Goal: Complete application form

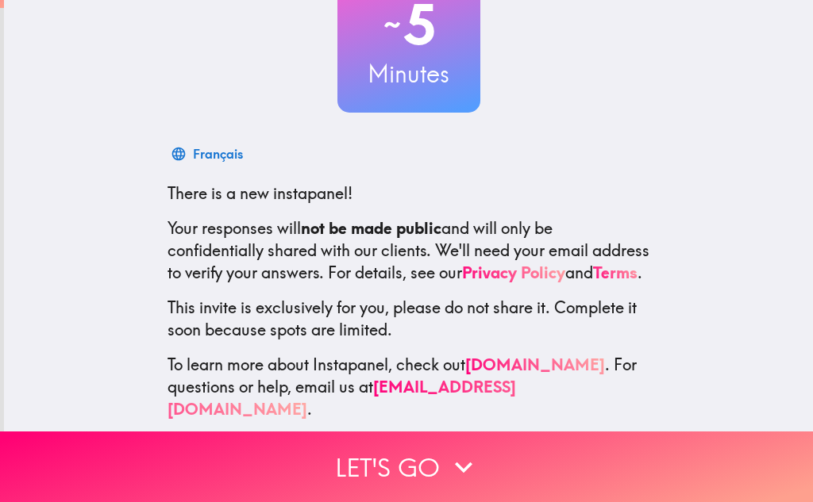
scroll to position [160, 0]
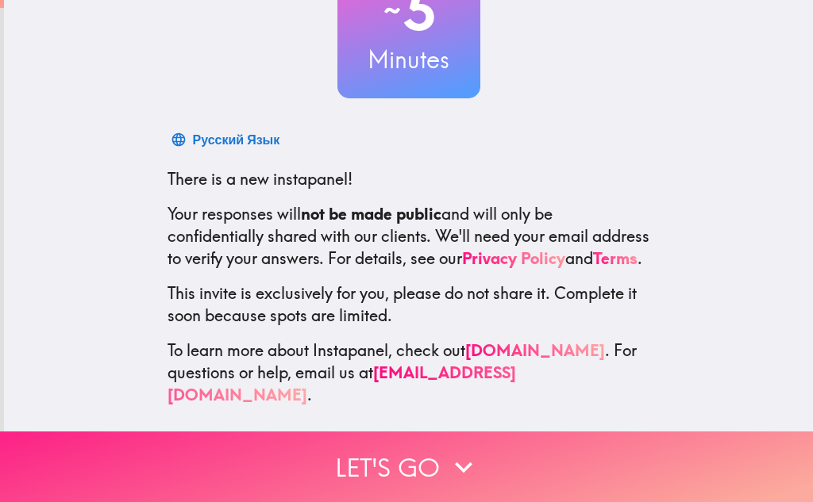
click at [381, 452] on button "Let's go" at bounding box center [406, 467] width 813 height 71
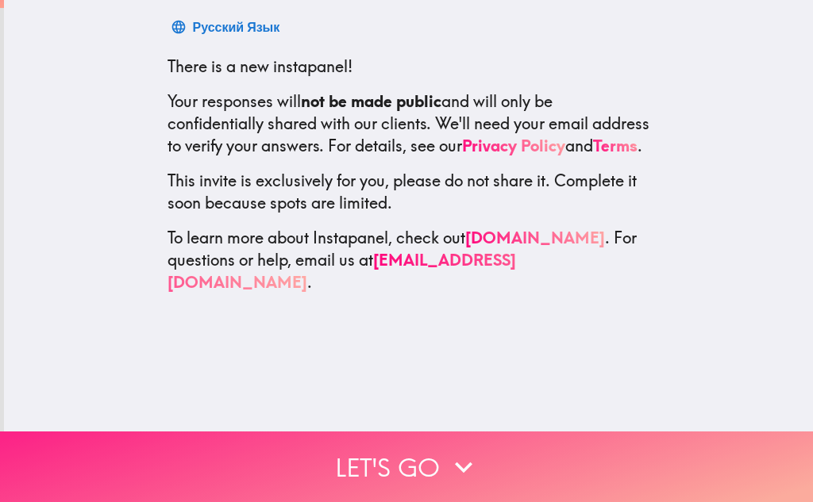
scroll to position [0, 0]
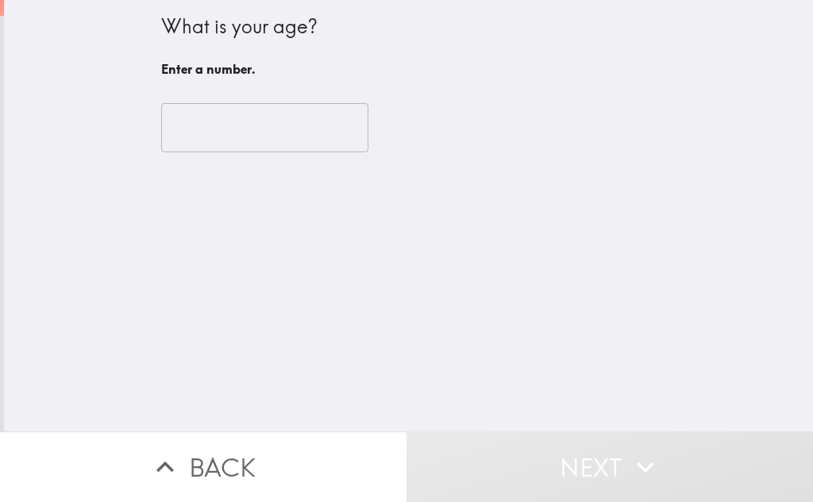
click at [256, 136] on input "number" at bounding box center [264, 127] width 207 height 49
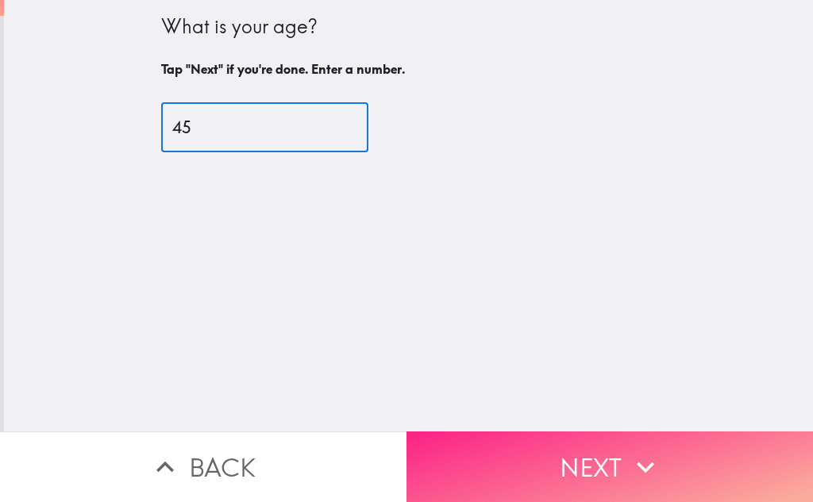
type input "45"
click at [601, 442] on button "Next" at bounding box center [609, 467] width 406 height 71
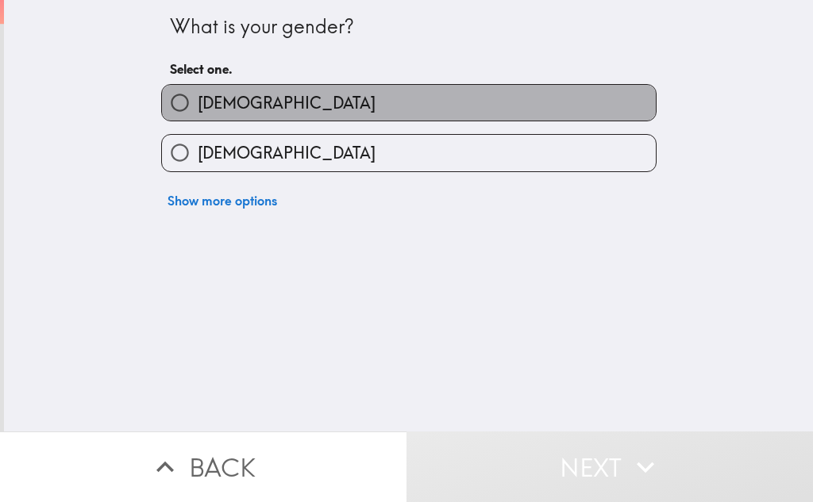
click at [263, 104] on label "[DEMOGRAPHIC_DATA]" at bounding box center [409, 103] width 494 height 36
click at [198, 104] on input "[DEMOGRAPHIC_DATA]" at bounding box center [180, 103] width 36 height 36
radio input "true"
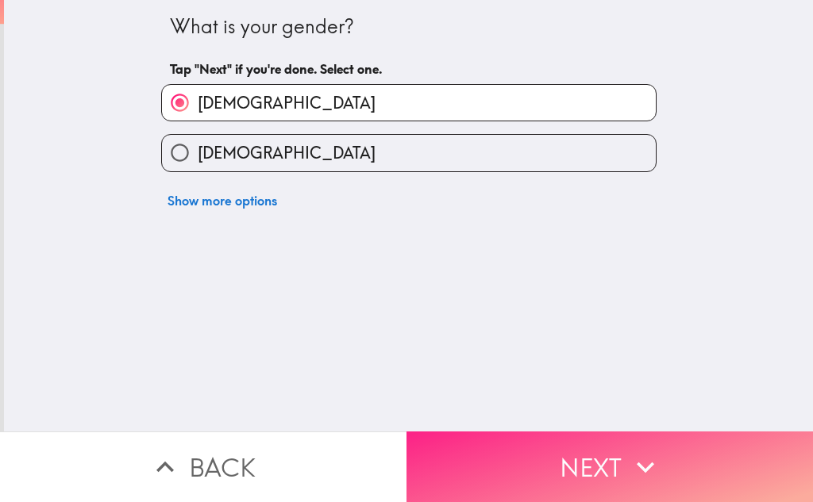
click at [567, 451] on button "Next" at bounding box center [609, 467] width 406 height 71
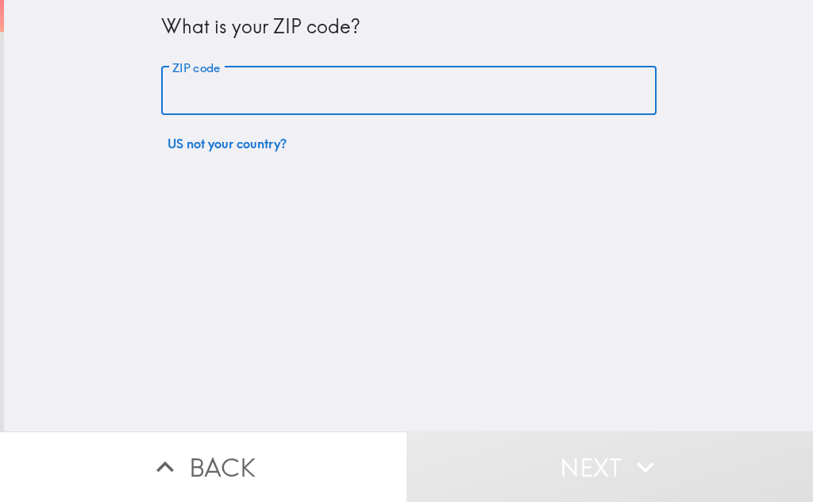
click at [264, 97] on input "ZIP code" at bounding box center [408, 91] width 495 height 49
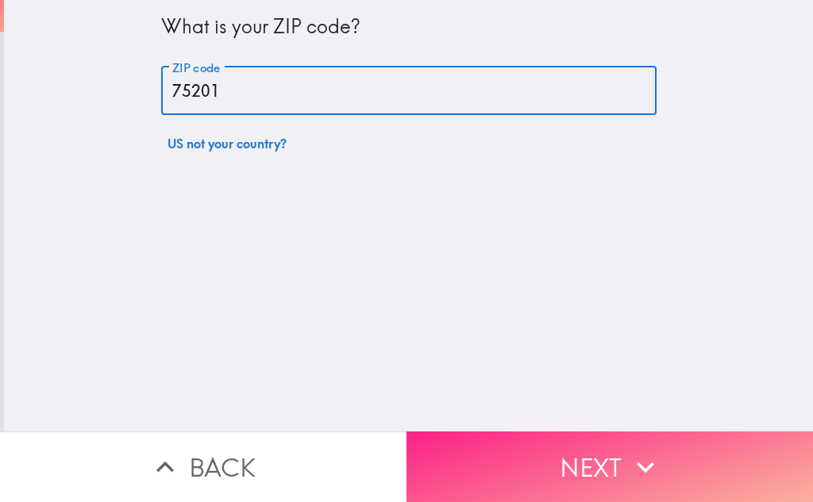
type input "75201"
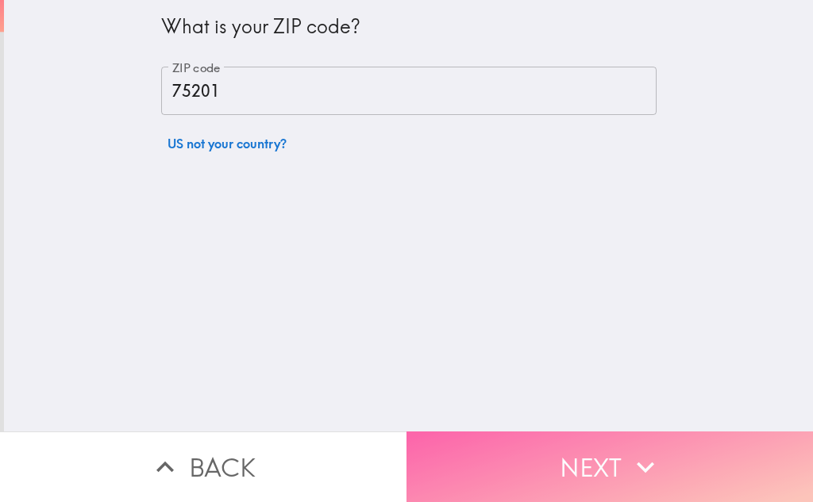
click at [540, 454] on button "Next" at bounding box center [609, 467] width 406 height 71
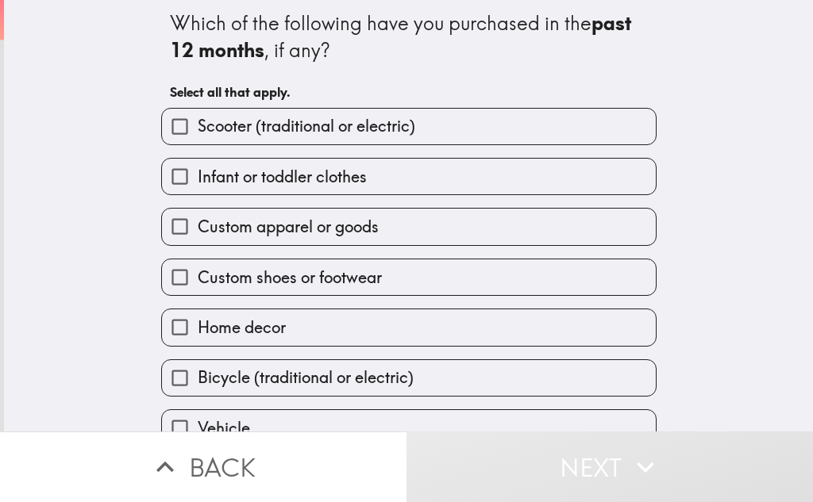
scroll to position [83, 0]
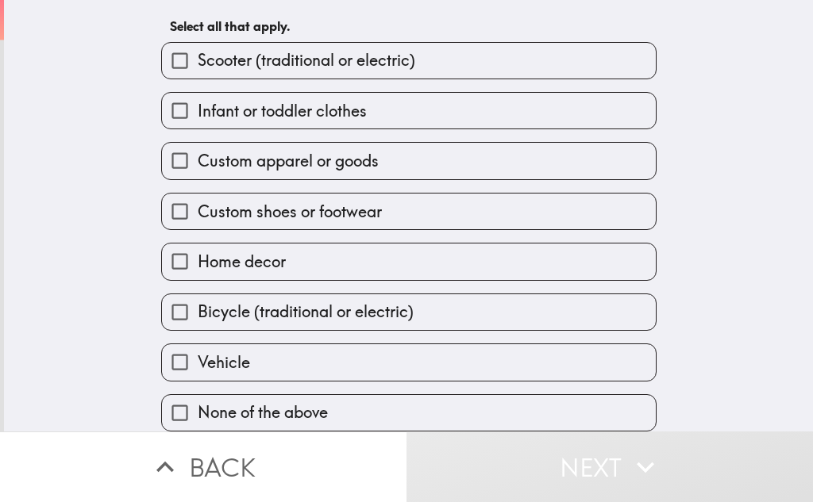
click at [250, 256] on span "Home decor" at bounding box center [242, 262] width 88 height 22
click at [198, 256] on input "Home decor" at bounding box center [180, 262] width 36 height 36
checkbox input "true"
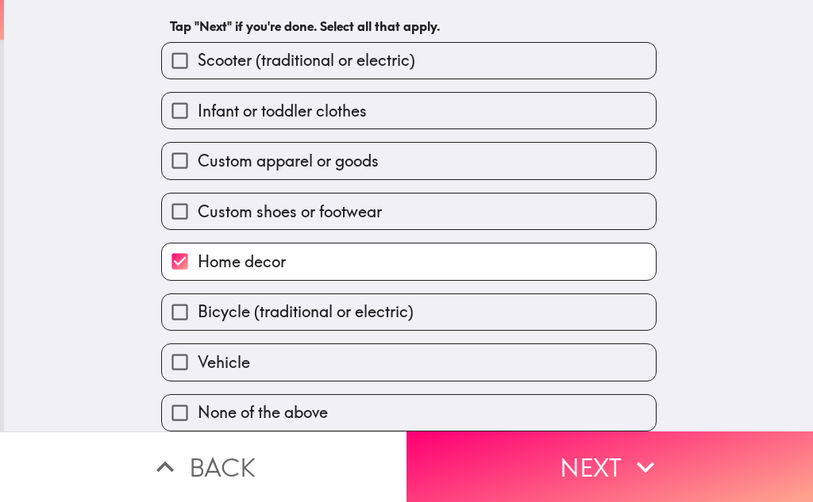
click at [293, 201] on span "Custom shoes or footwear" at bounding box center [290, 212] width 184 height 22
click at [198, 199] on input "Custom shoes or footwear" at bounding box center [180, 212] width 36 height 36
checkbox input "true"
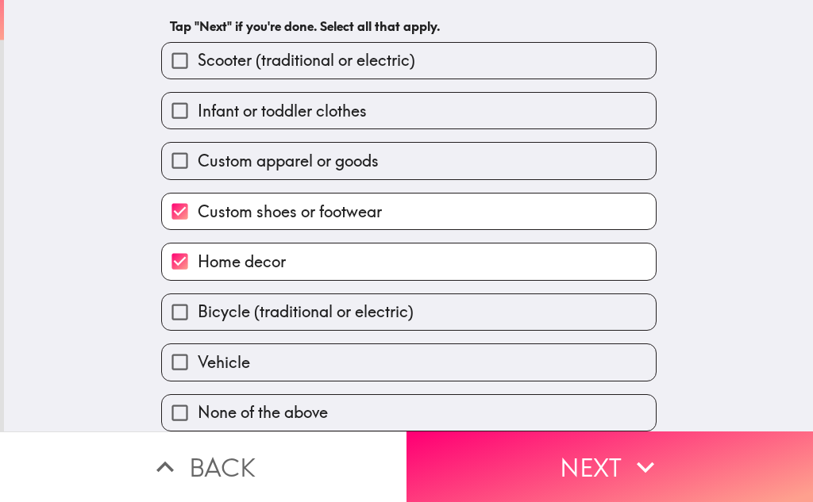
click at [306, 152] on span "Custom apparel or goods" at bounding box center [288, 161] width 181 height 22
click at [198, 152] on input "Custom apparel or goods" at bounding box center [180, 161] width 36 height 36
checkbox input "true"
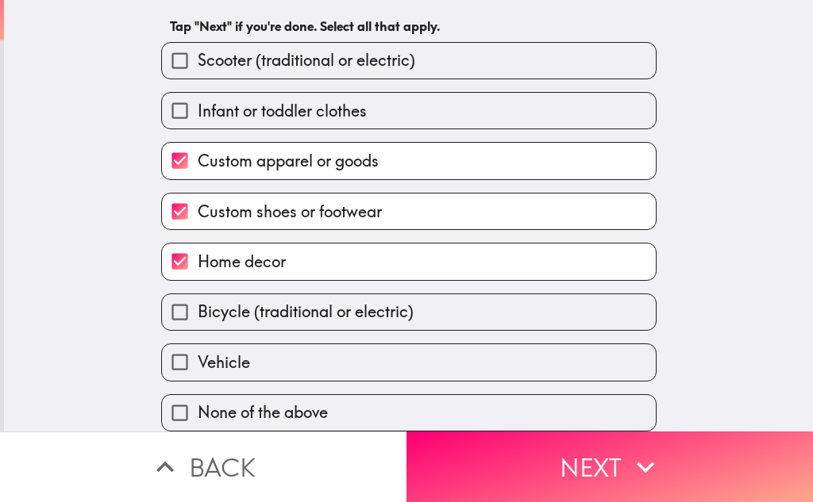
scroll to position [3, 0]
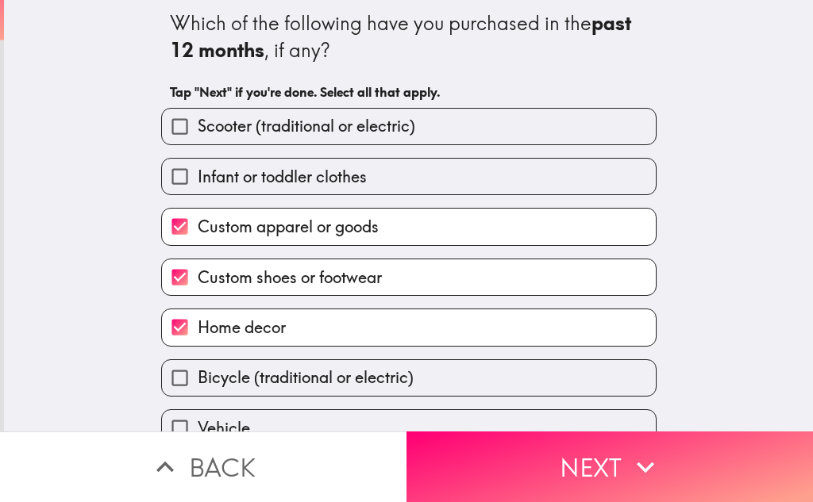
click at [306, 163] on label "Infant or toddler clothes" at bounding box center [409, 177] width 494 height 36
click at [198, 163] on input "Infant or toddler clothes" at bounding box center [180, 177] width 36 height 36
checkbox input "true"
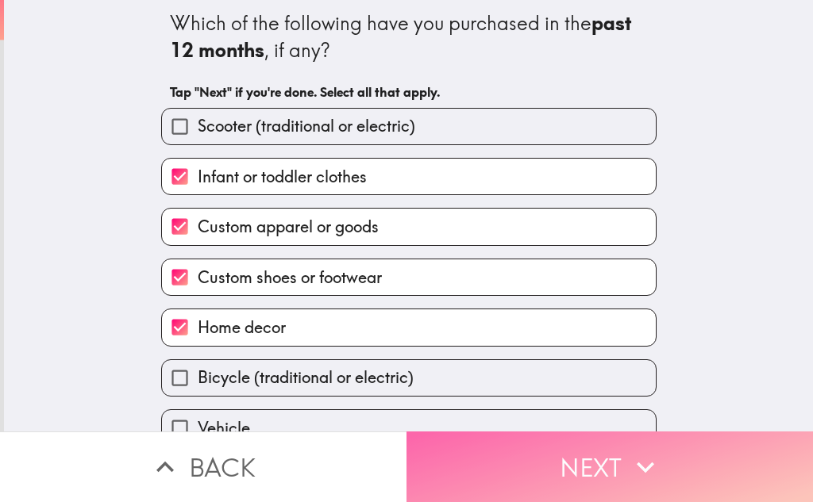
click at [606, 453] on button "Next" at bounding box center [609, 467] width 406 height 71
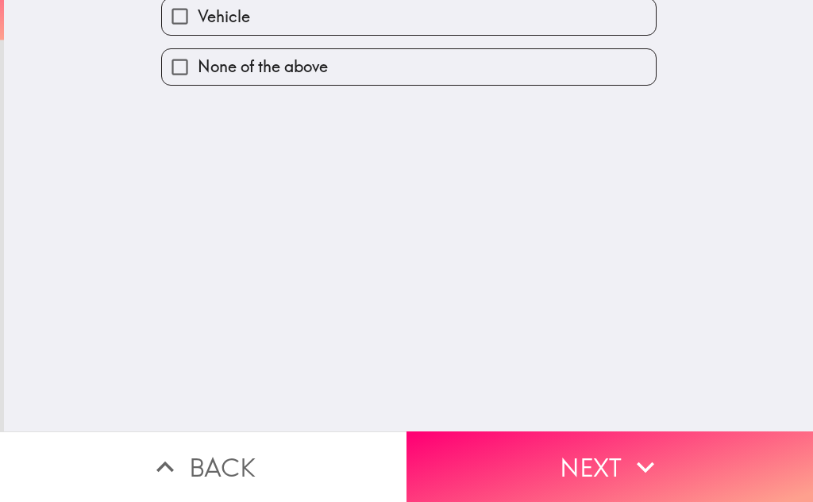
scroll to position [0, 0]
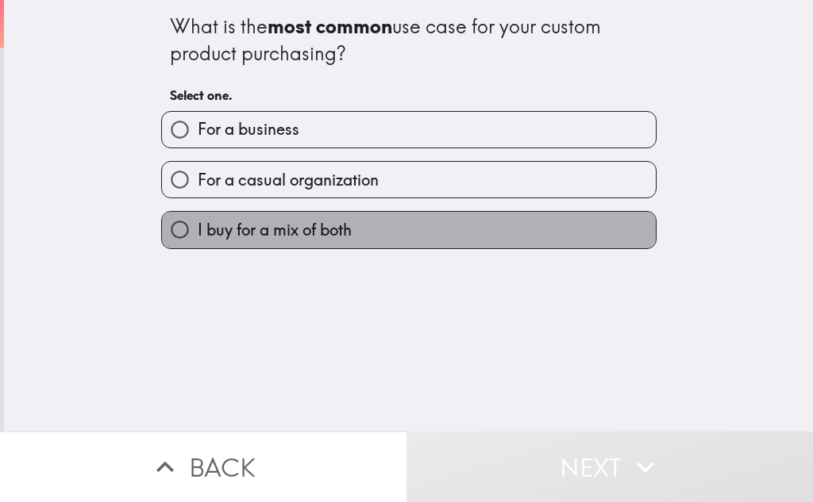
click at [325, 229] on span "I buy for a mix of both" at bounding box center [275, 230] width 154 height 22
click at [198, 229] on input "I buy for a mix of both" at bounding box center [180, 230] width 36 height 36
radio input "true"
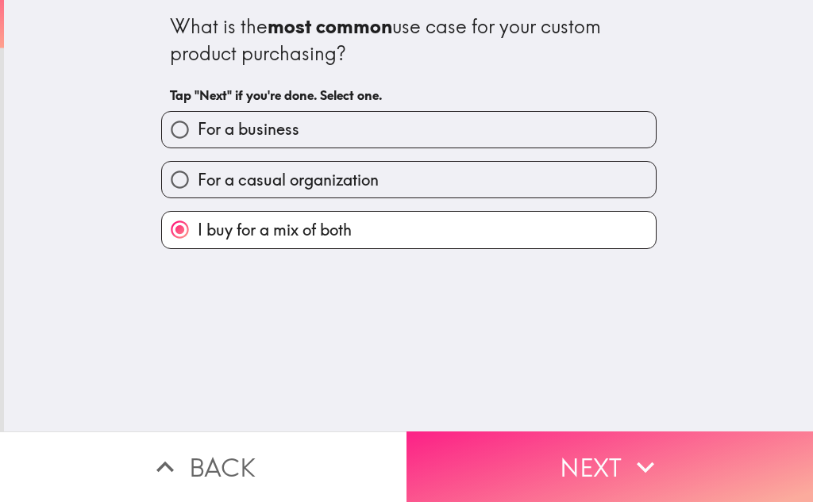
click at [553, 432] on button "Next" at bounding box center [609, 467] width 406 height 71
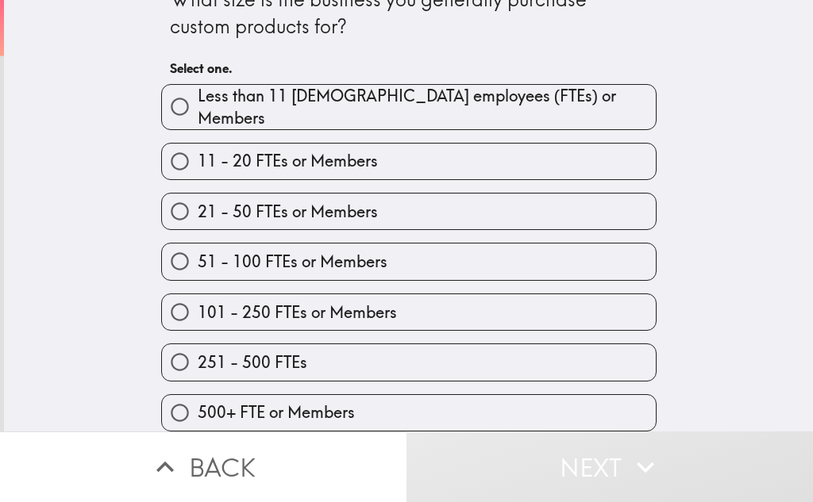
scroll to position [33, 0]
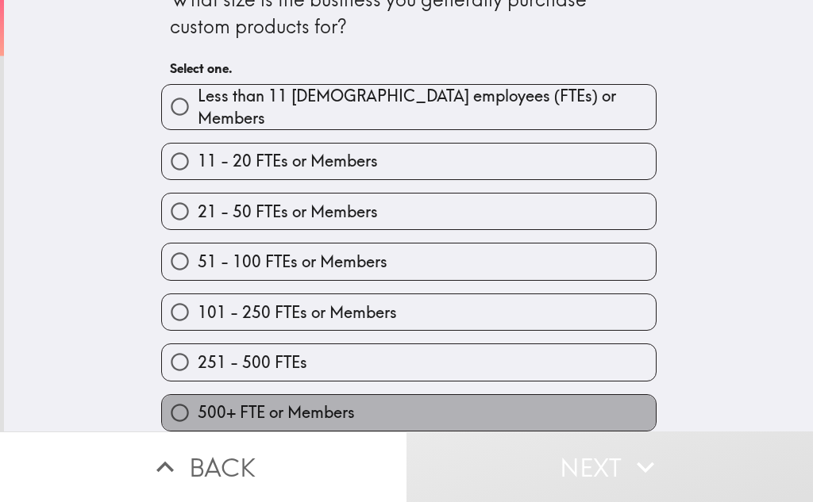
click at [290, 402] on span "500+ FTE or Members" at bounding box center [276, 413] width 157 height 22
click at [198, 395] on input "500+ FTE or Members" at bounding box center [180, 413] width 36 height 36
radio input "true"
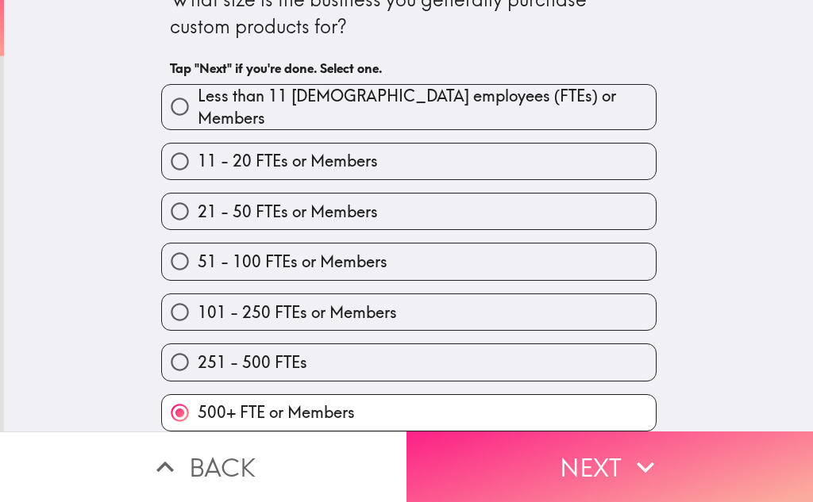
click at [512, 467] on button "Next" at bounding box center [609, 467] width 406 height 71
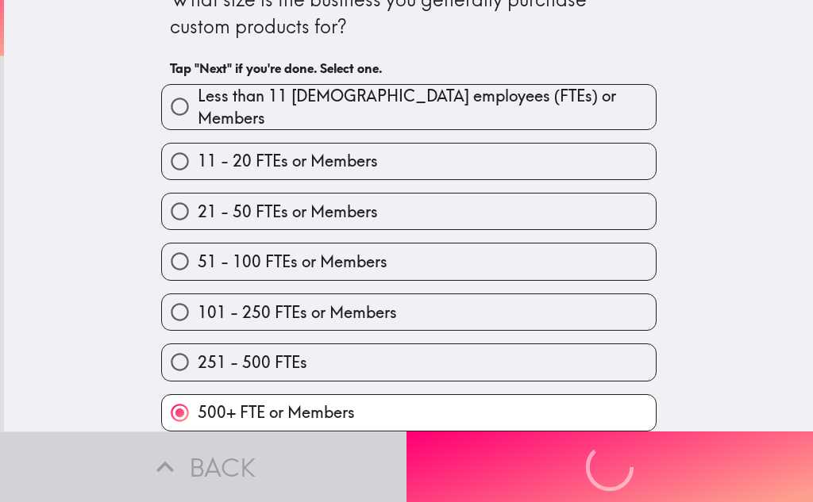
scroll to position [0, 0]
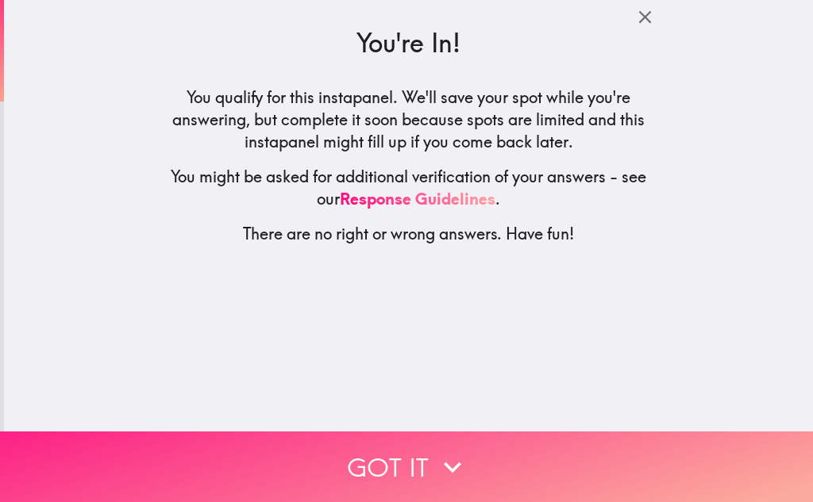
click at [398, 444] on button "Got it" at bounding box center [406, 467] width 813 height 71
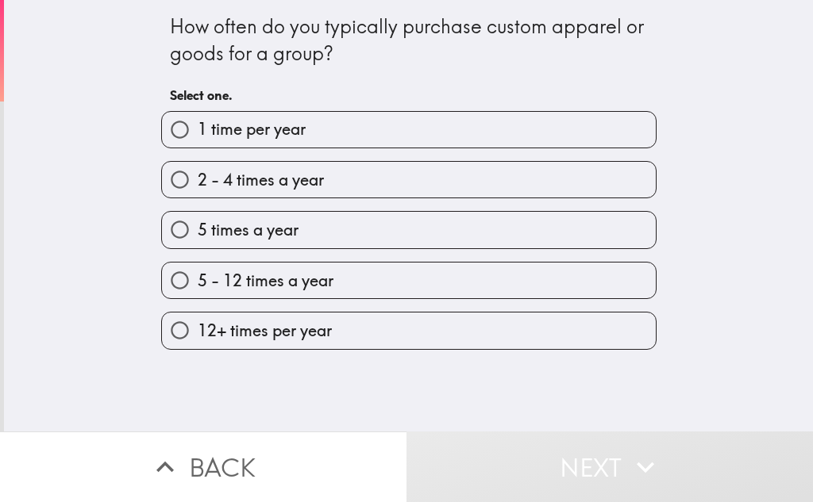
click at [317, 176] on label "2 - 4 times a year" at bounding box center [409, 180] width 494 height 36
click at [198, 176] on input "2 - 4 times a year" at bounding box center [180, 180] width 36 height 36
radio input "true"
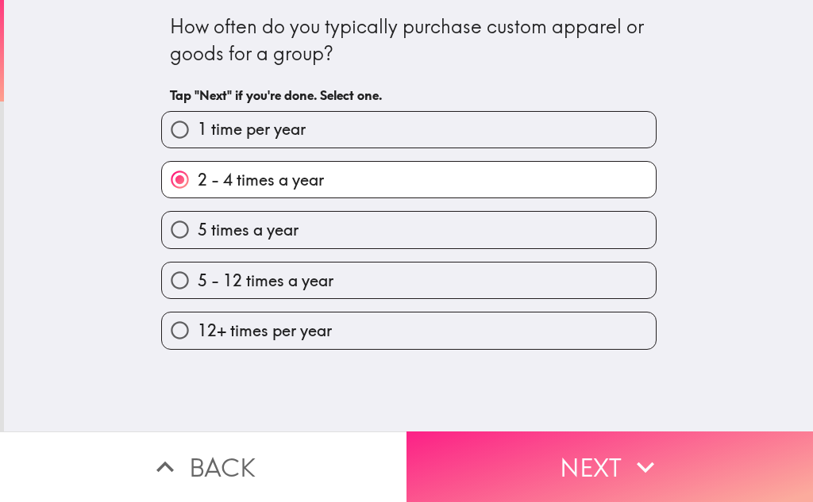
click at [502, 445] on button "Next" at bounding box center [609, 467] width 406 height 71
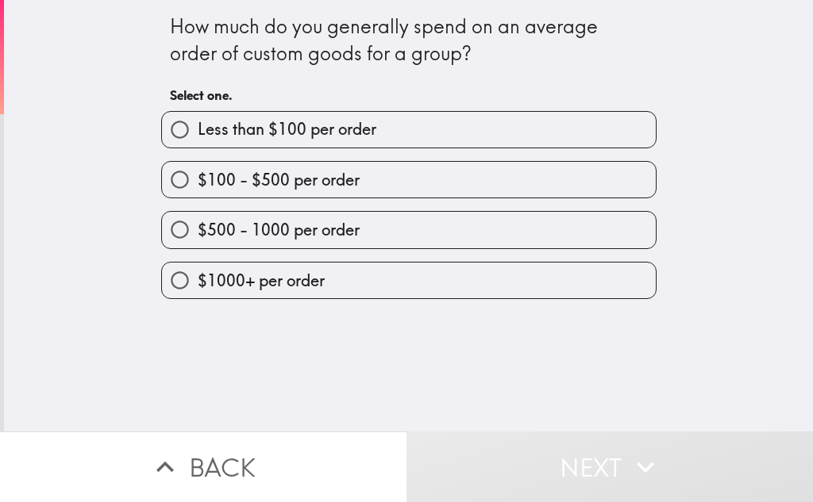
click at [290, 277] on span "$1000+ per order" at bounding box center [261, 281] width 127 height 22
click at [198, 277] on input "$1000+ per order" at bounding box center [180, 281] width 36 height 36
radio input "true"
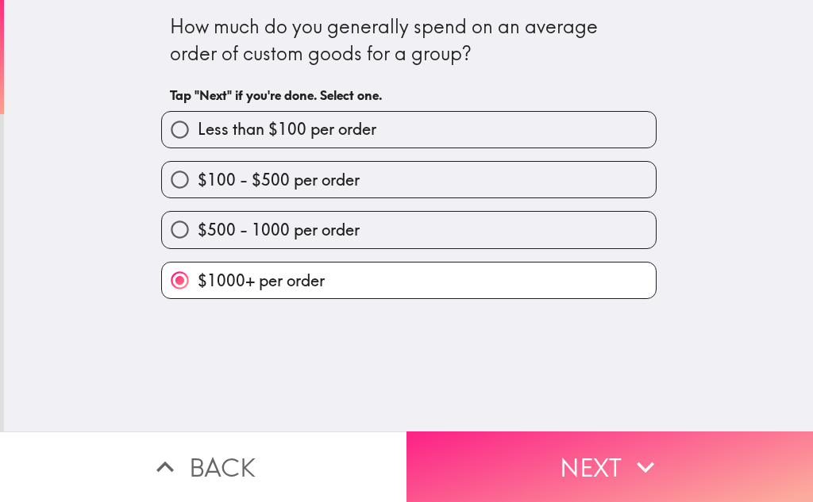
click at [476, 436] on button "Next" at bounding box center [609, 467] width 406 height 71
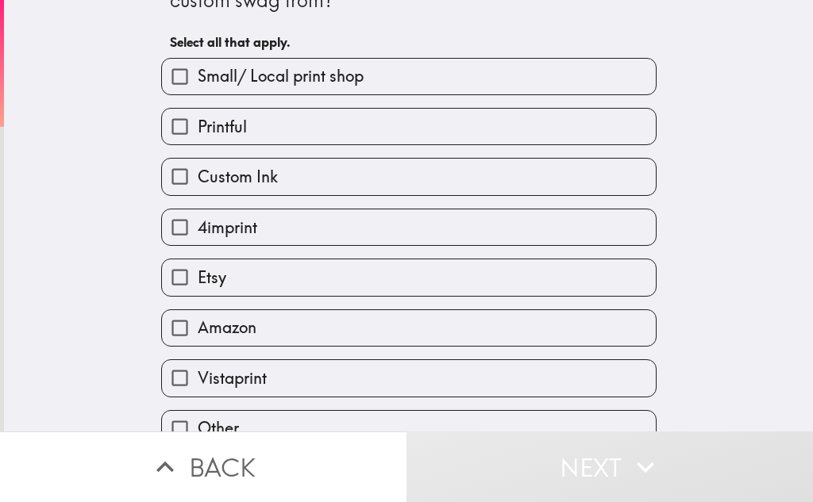
scroll to position [83, 0]
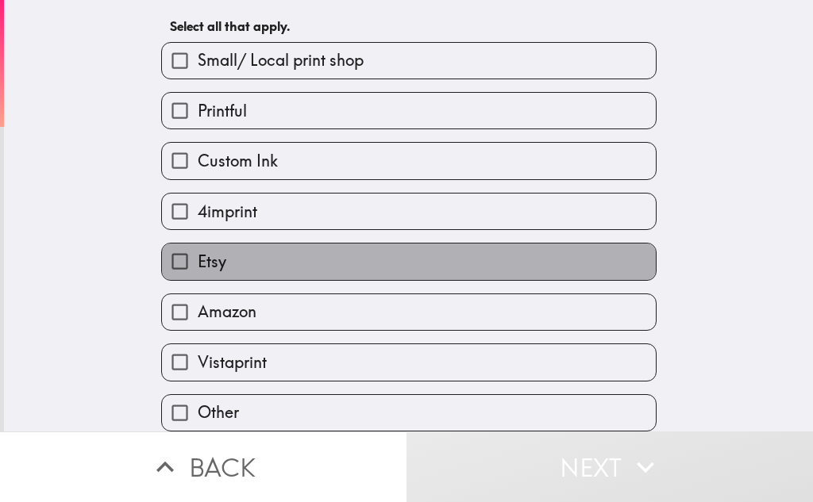
click at [212, 253] on span "Etsy" at bounding box center [212, 262] width 29 height 22
click at [198, 253] on input "Etsy" at bounding box center [180, 262] width 36 height 36
checkbox input "true"
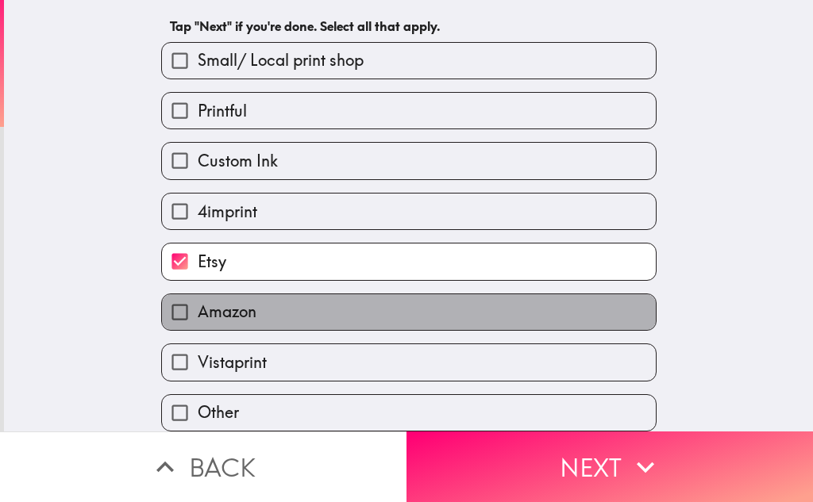
click at [217, 301] on span "Amazon" at bounding box center [227, 312] width 59 height 22
click at [198, 295] on input "Amazon" at bounding box center [180, 312] width 36 height 36
checkbox input "true"
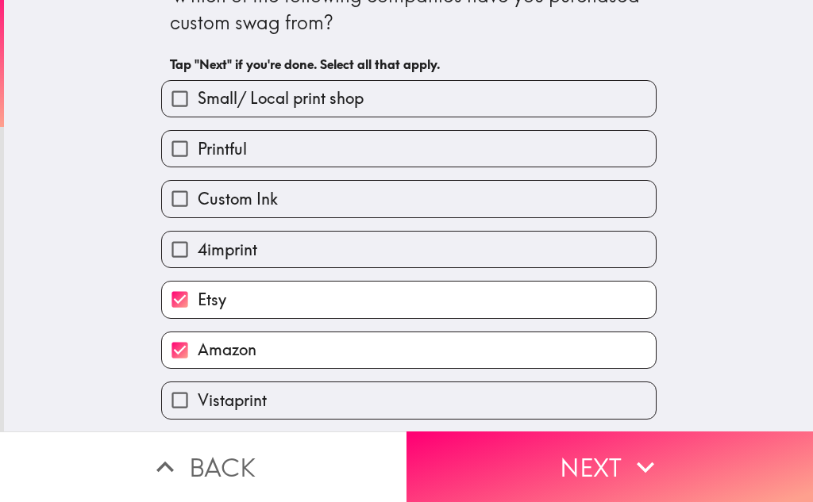
scroll to position [3, 0]
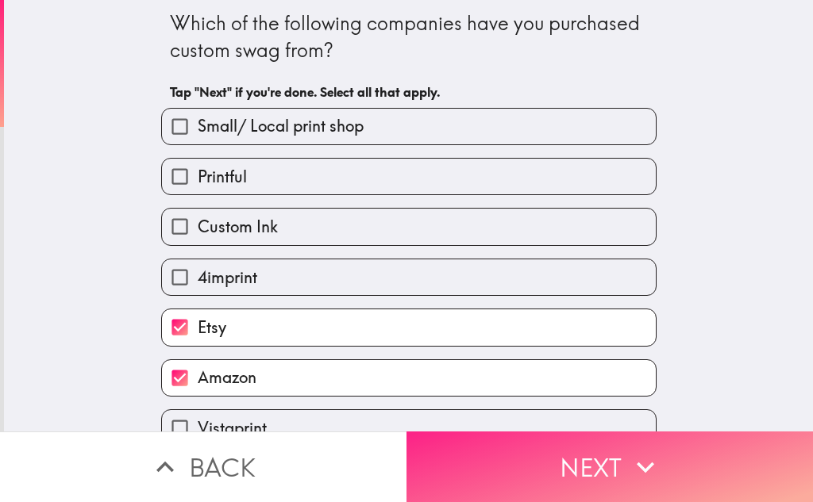
click at [560, 456] on button "Next" at bounding box center [609, 467] width 406 height 71
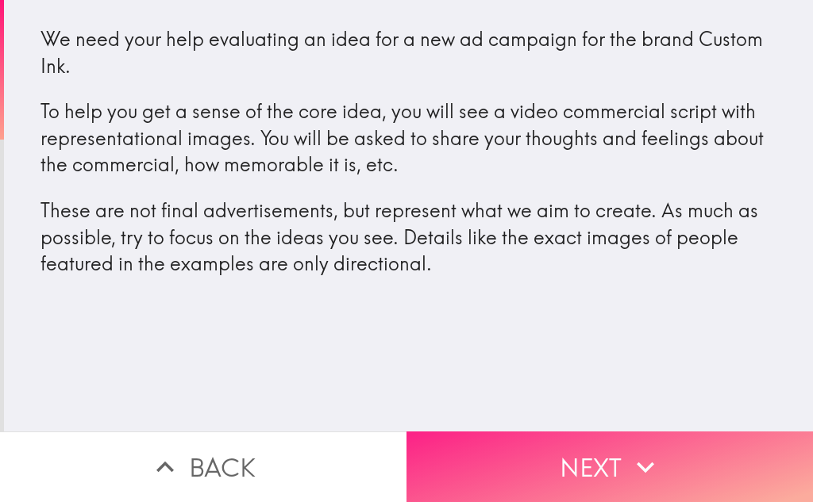
click at [569, 444] on button "Next" at bounding box center [609, 467] width 406 height 71
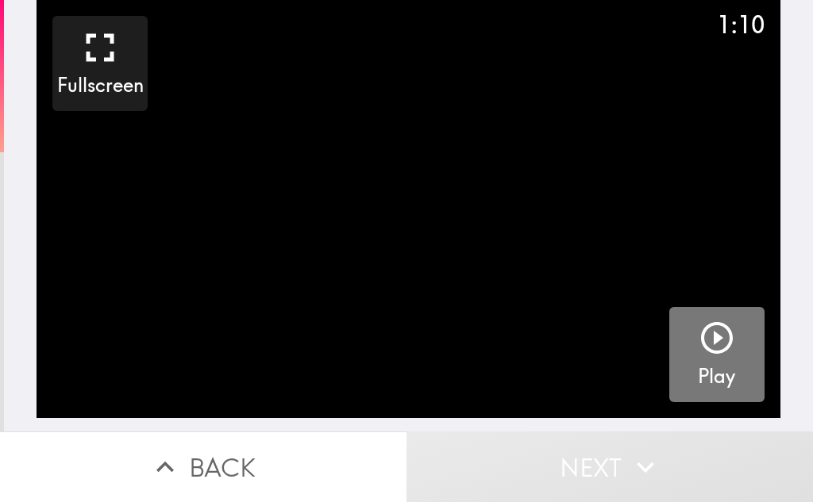
click at [706, 335] on icon "button" at bounding box center [717, 338] width 38 height 38
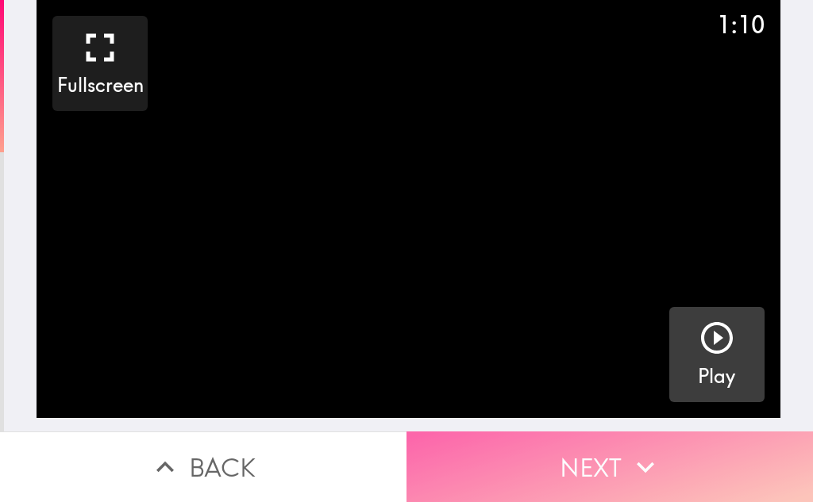
click at [542, 442] on button "Next" at bounding box center [609, 467] width 406 height 71
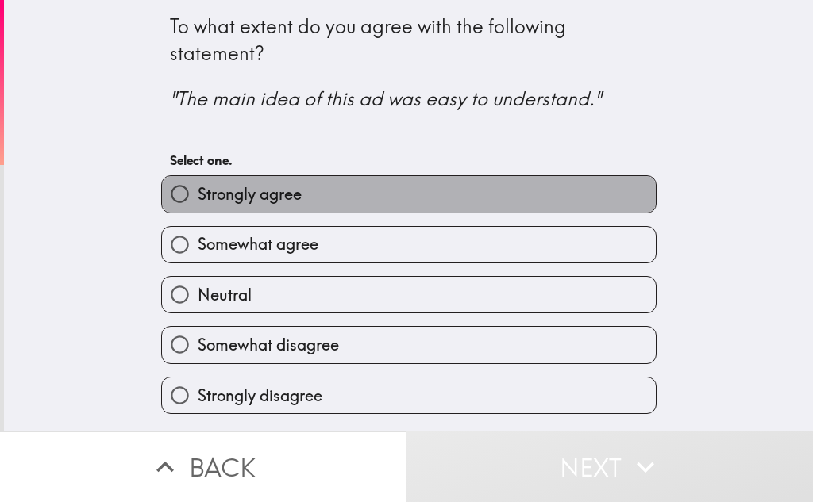
click at [237, 196] on span "Strongly agree" at bounding box center [250, 194] width 104 height 22
click at [198, 196] on input "Strongly agree" at bounding box center [180, 194] width 36 height 36
radio input "true"
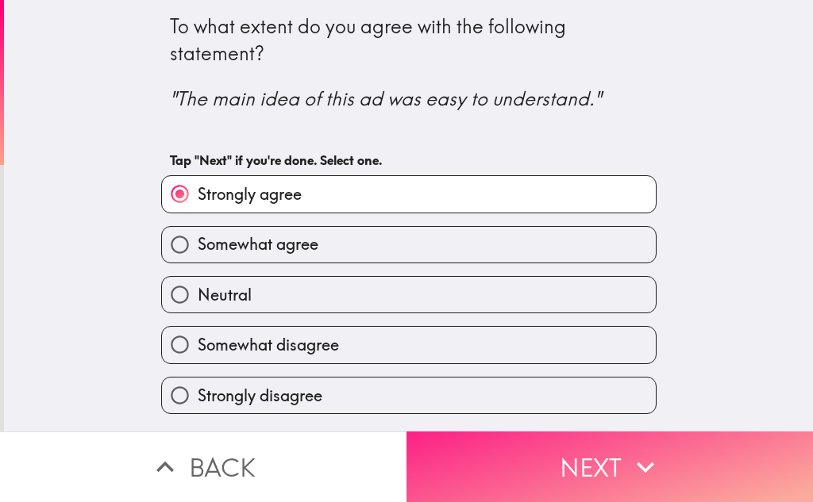
click at [522, 447] on button "Next" at bounding box center [609, 467] width 406 height 71
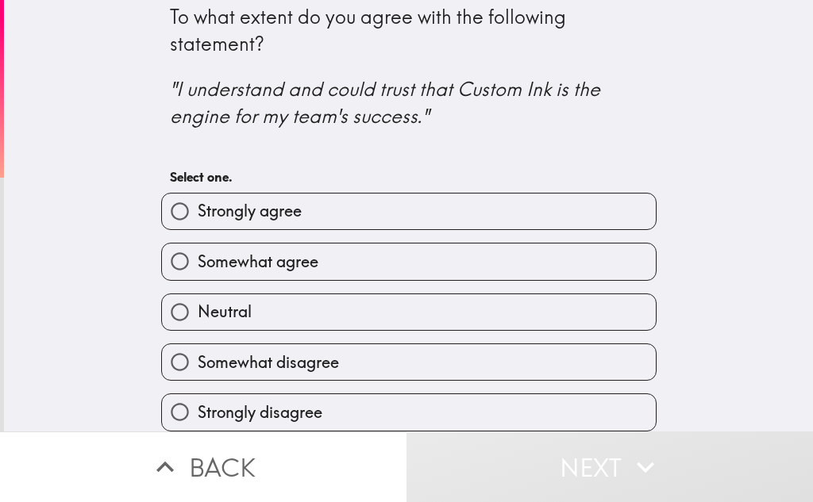
scroll to position [23, 0]
click at [267, 251] on span "Somewhat agree" at bounding box center [258, 262] width 121 height 22
click at [198, 244] on input "Somewhat agree" at bounding box center [180, 262] width 36 height 36
radio input "true"
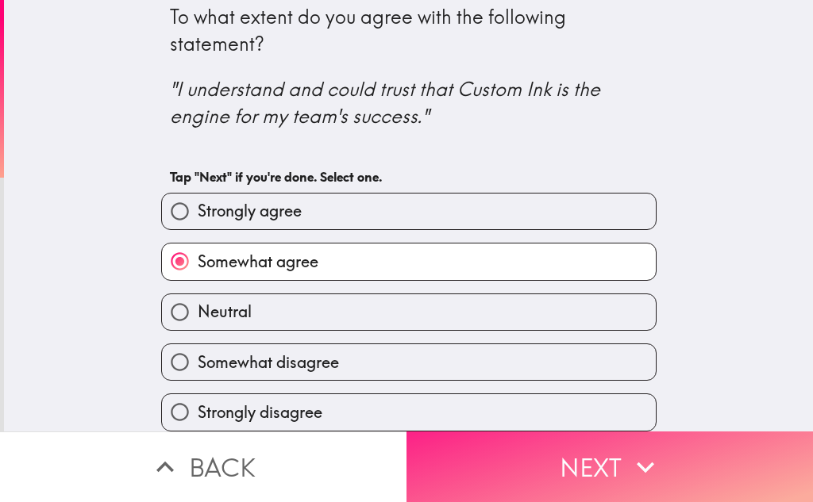
click at [539, 436] on button "Next" at bounding box center [609, 467] width 406 height 71
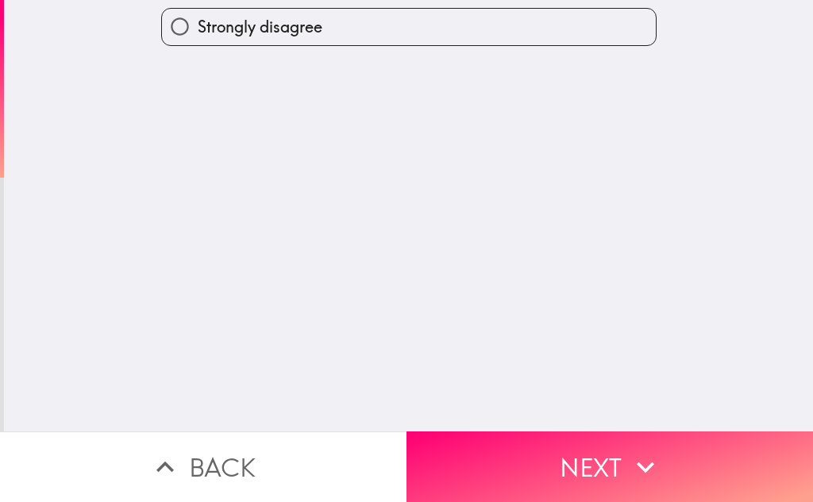
scroll to position [0, 0]
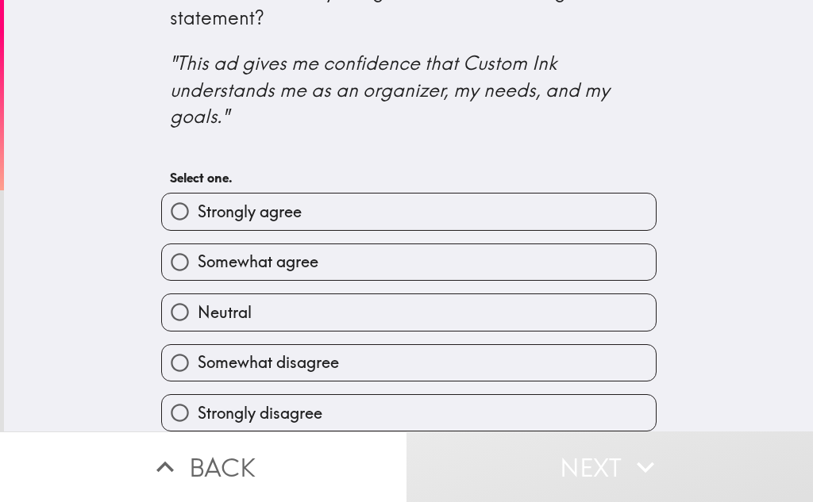
scroll to position [49, 0]
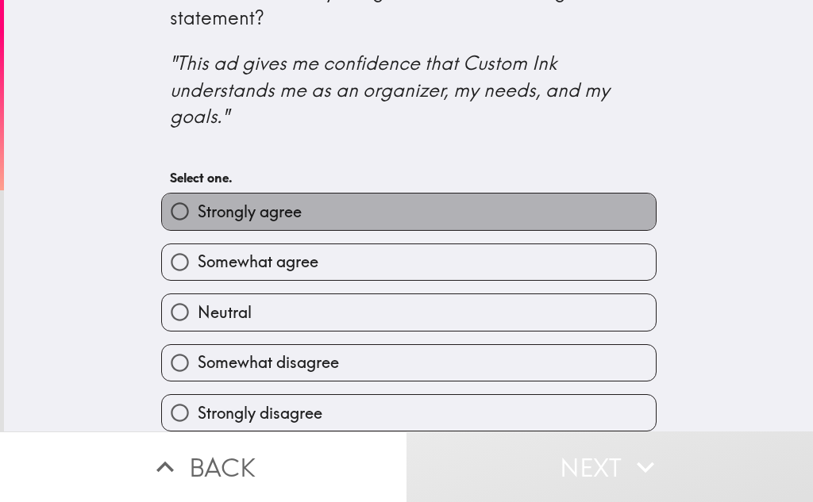
click at [318, 203] on label "Strongly agree" at bounding box center [409, 212] width 494 height 36
click at [198, 203] on input "Strongly agree" at bounding box center [180, 212] width 36 height 36
radio input "true"
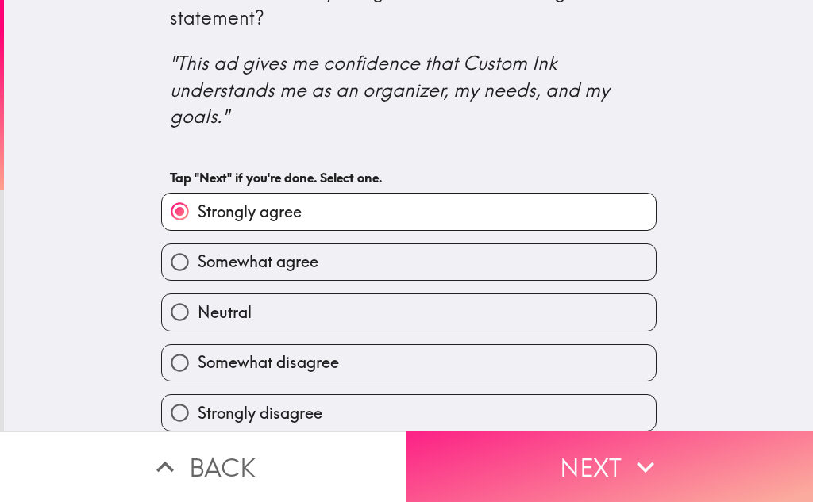
click at [586, 462] on button "Next" at bounding box center [609, 467] width 406 height 71
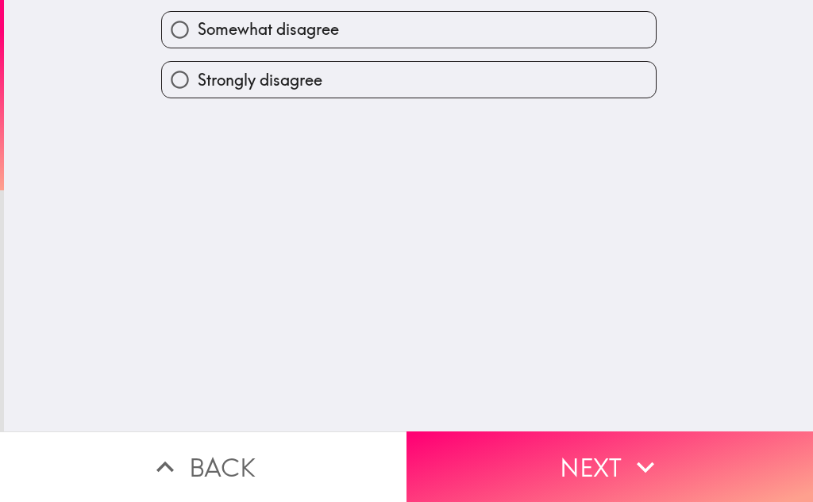
scroll to position [0, 0]
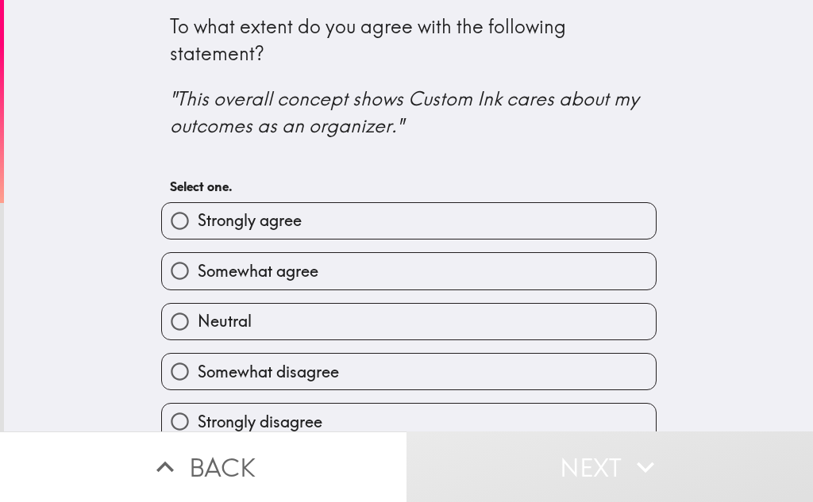
scroll to position [23, 0]
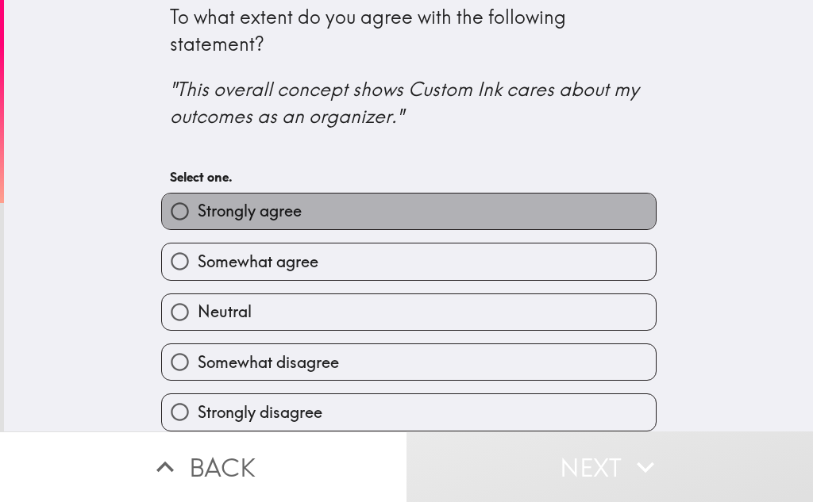
click at [240, 202] on span "Strongly agree" at bounding box center [250, 211] width 104 height 22
click at [198, 202] on input "Strongly agree" at bounding box center [180, 212] width 36 height 36
radio input "true"
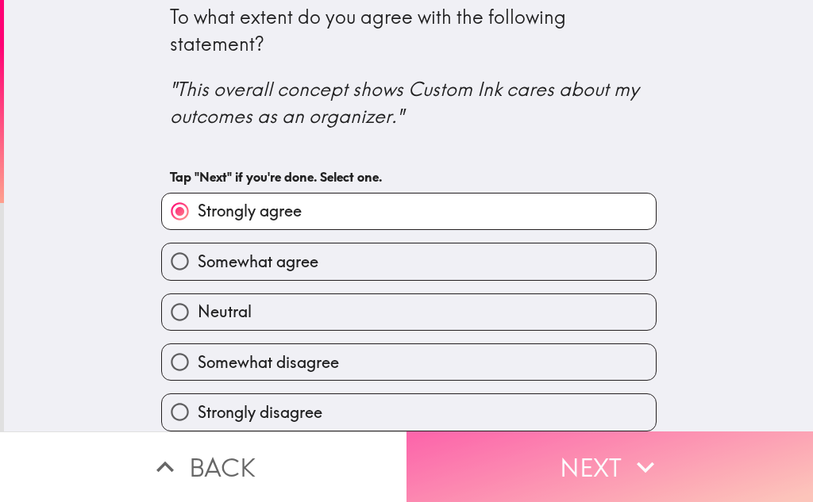
click at [571, 456] on button "Next" at bounding box center [609, 467] width 406 height 71
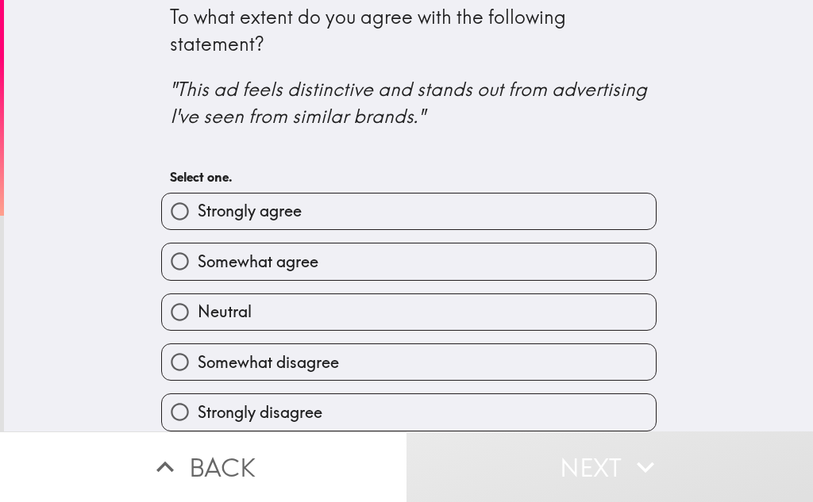
scroll to position [23, 0]
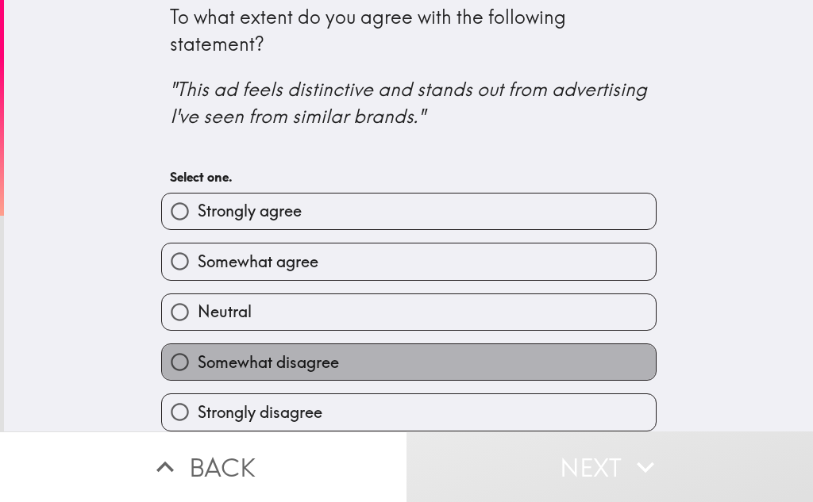
click at [292, 344] on label "Somewhat disagree" at bounding box center [409, 362] width 494 height 36
click at [198, 344] on input "Somewhat disagree" at bounding box center [180, 362] width 36 height 36
radio input "true"
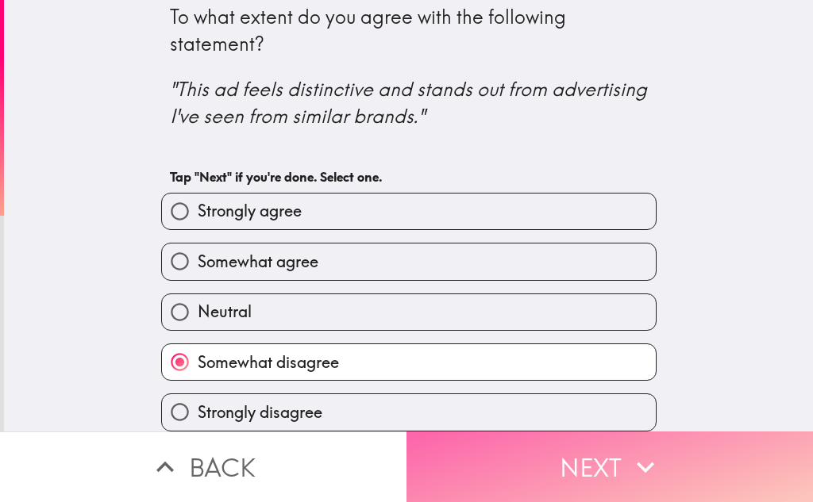
click at [555, 440] on button "Next" at bounding box center [609, 467] width 406 height 71
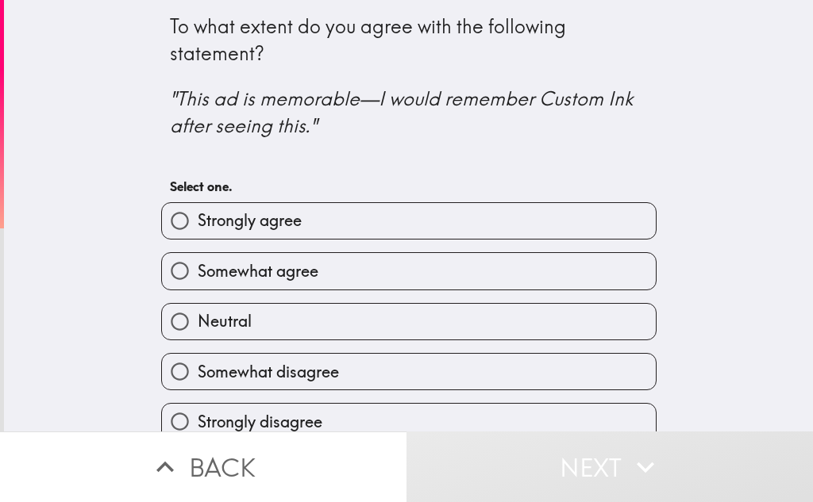
scroll to position [23, 0]
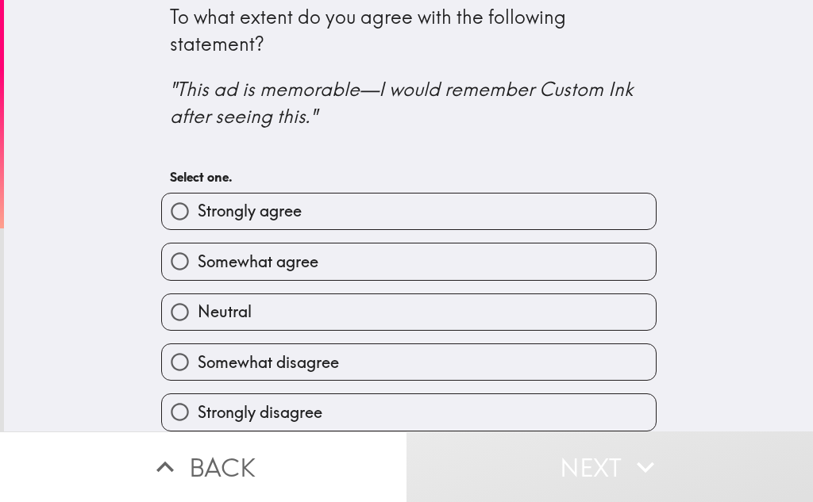
click at [267, 251] on span "Somewhat agree" at bounding box center [258, 262] width 121 height 22
click at [198, 244] on input "Somewhat agree" at bounding box center [180, 262] width 36 height 36
radio input "true"
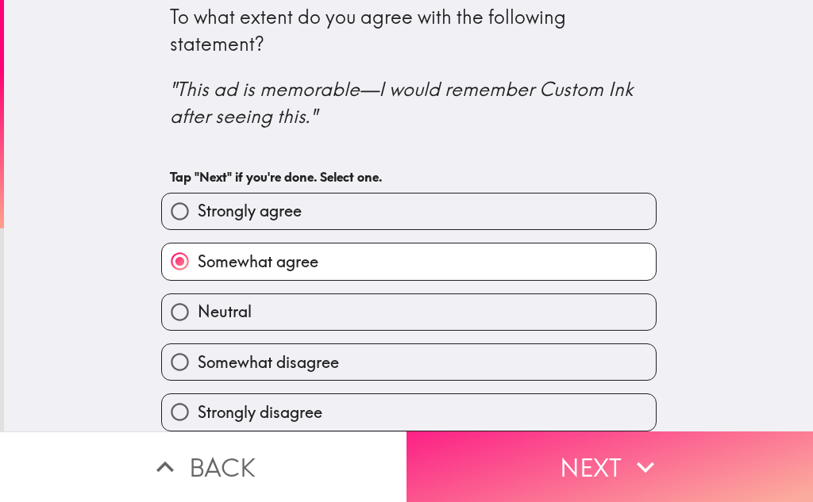
click at [510, 439] on button "Next" at bounding box center [609, 467] width 406 height 71
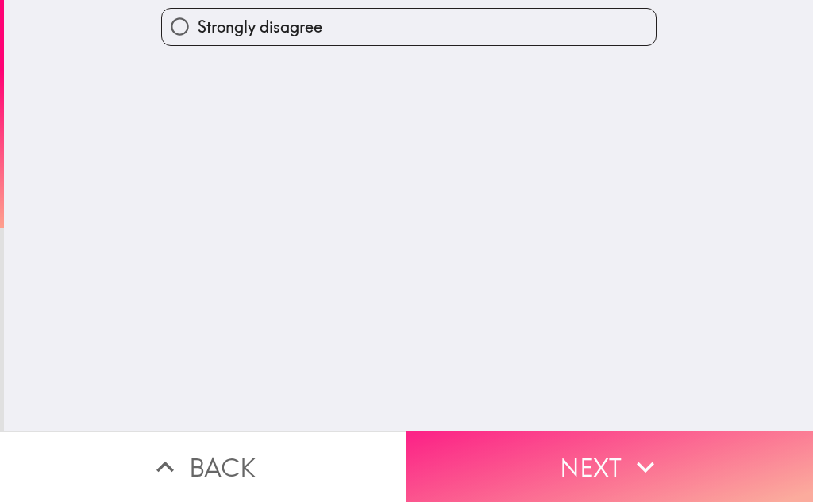
scroll to position [0, 0]
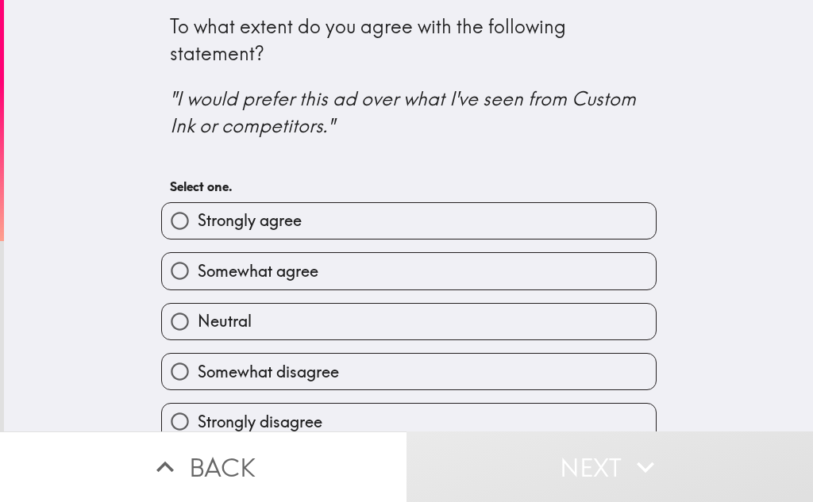
scroll to position [23, 0]
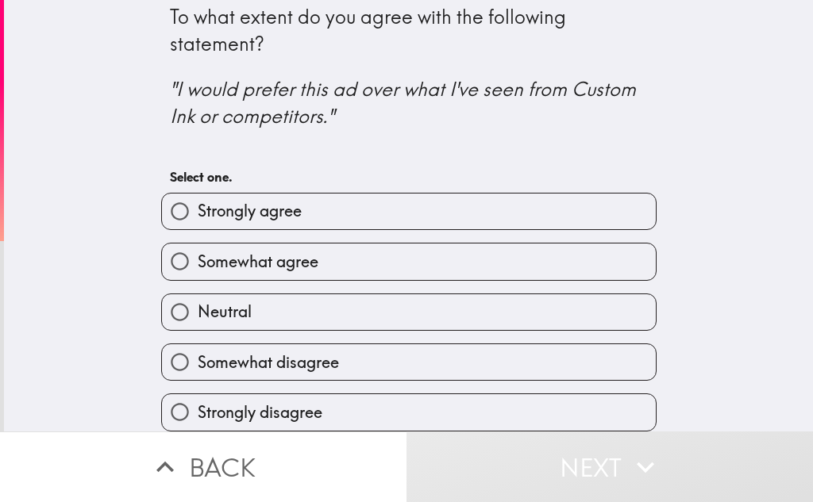
click at [257, 302] on label "Neutral" at bounding box center [409, 312] width 494 height 36
click at [198, 302] on input "Neutral" at bounding box center [180, 312] width 36 height 36
radio input "true"
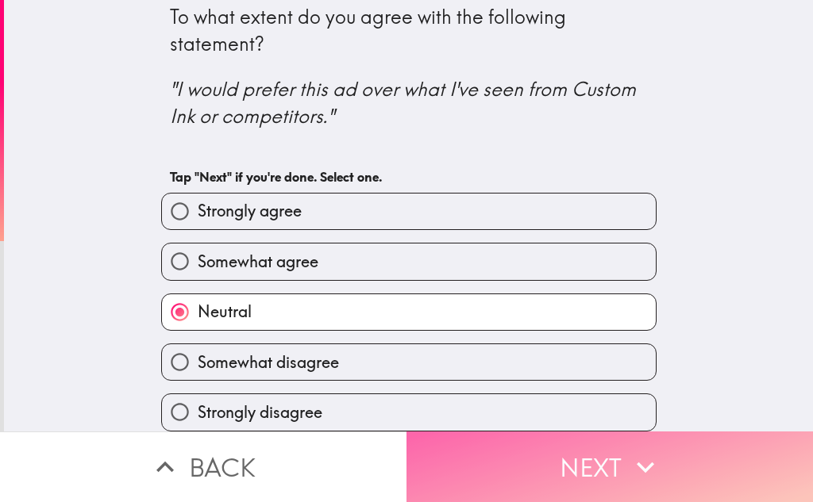
click at [603, 445] on button "Next" at bounding box center [609, 467] width 406 height 71
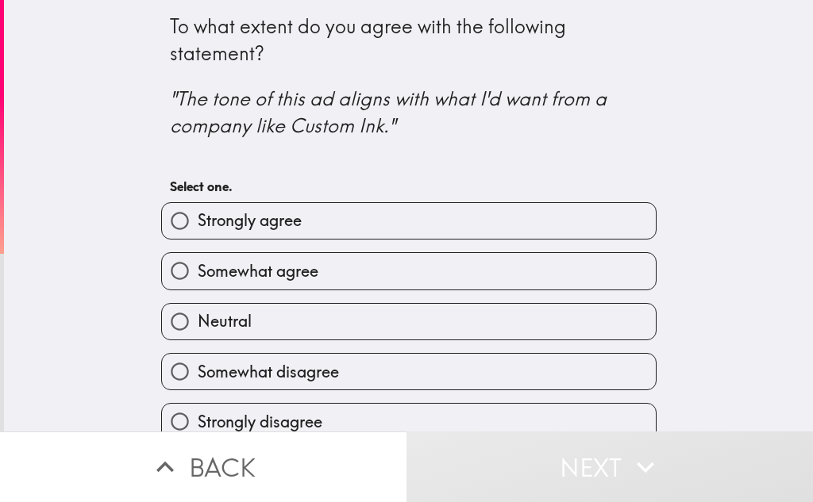
scroll to position [23, 0]
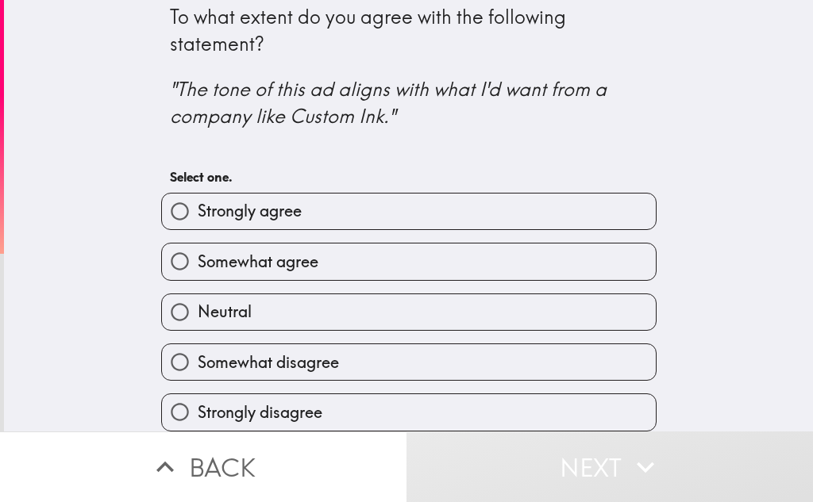
click at [268, 251] on span "Somewhat agree" at bounding box center [258, 262] width 121 height 22
click at [198, 244] on input "Somewhat agree" at bounding box center [180, 262] width 36 height 36
radio input "true"
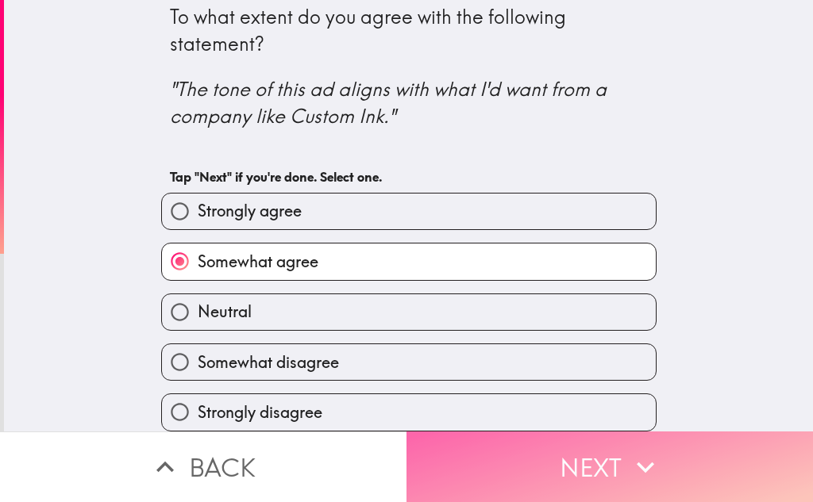
click at [532, 438] on button "Next" at bounding box center [609, 467] width 406 height 71
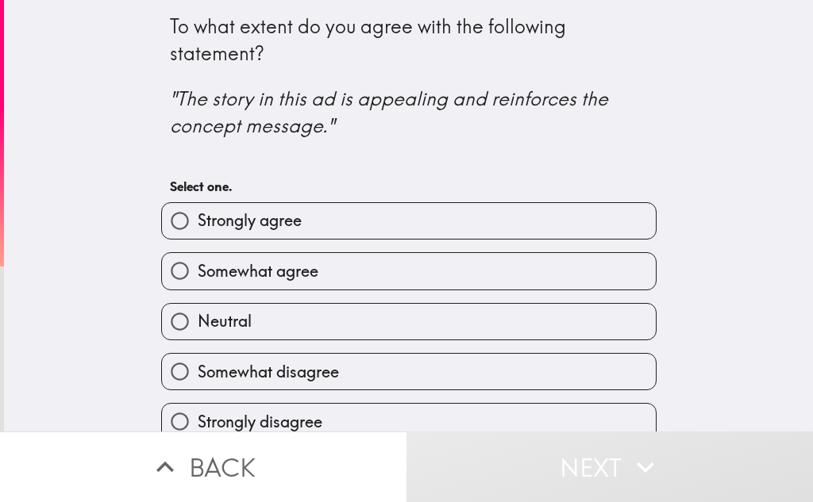
click at [263, 328] on label "Neutral" at bounding box center [409, 322] width 494 height 36
click at [198, 328] on input "Neutral" at bounding box center [180, 322] width 36 height 36
radio input "true"
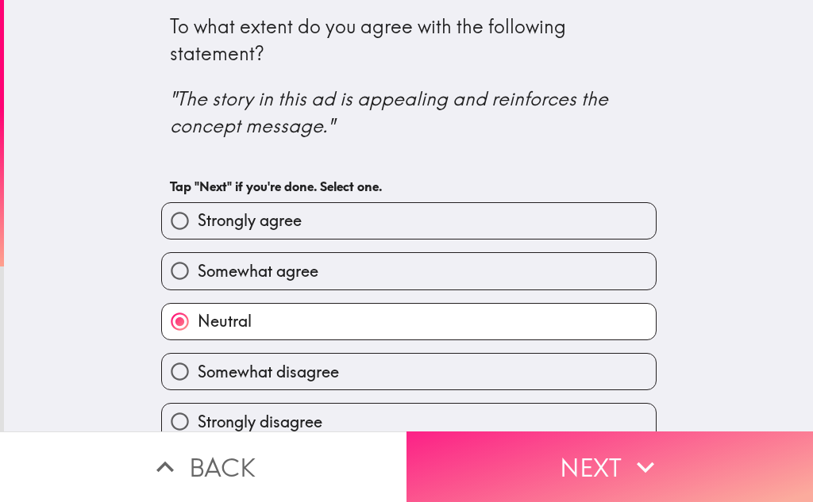
click at [500, 448] on button "Next" at bounding box center [609, 467] width 406 height 71
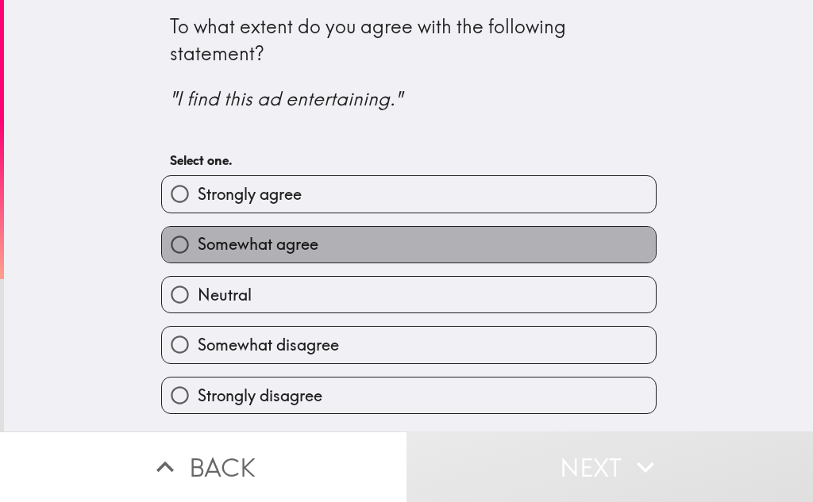
click at [272, 241] on span "Somewhat agree" at bounding box center [258, 244] width 121 height 22
click at [198, 241] on input "Somewhat agree" at bounding box center [180, 245] width 36 height 36
radio input "true"
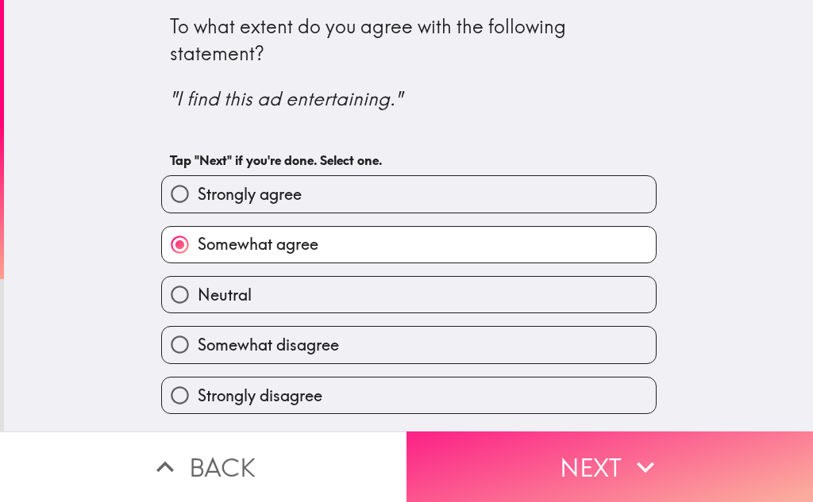
click at [484, 451] on button "Next" at bounding box center [609, 467] width 406 height 71
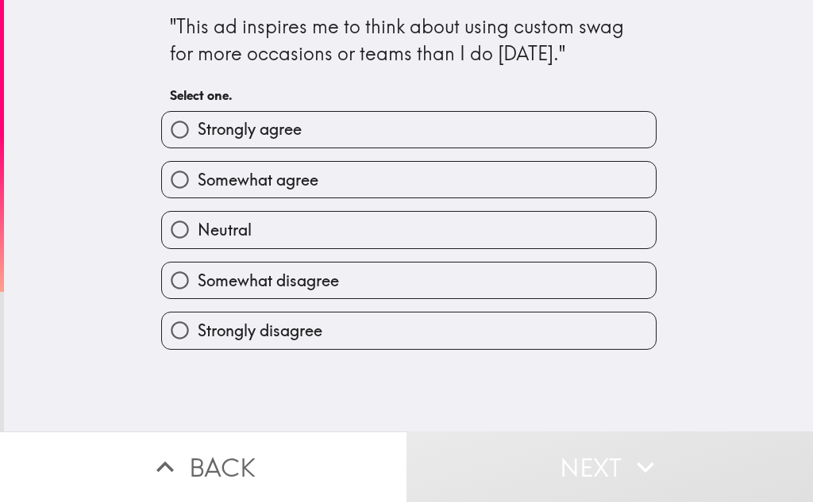
click at [254, 231] on label "Neutral" at bounding box center [409, 230] width 494 height 36
click at [198, 231] on input "Neutral" at bounding box center [180, 230] width 36 height 36
radio input "true"
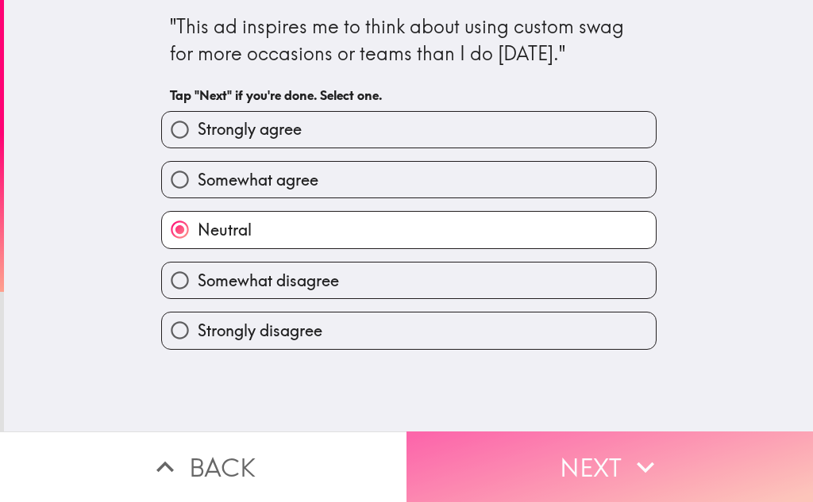
click at [540, 434] on button "Next" at bounding box center [609, 467] width 406 height 71
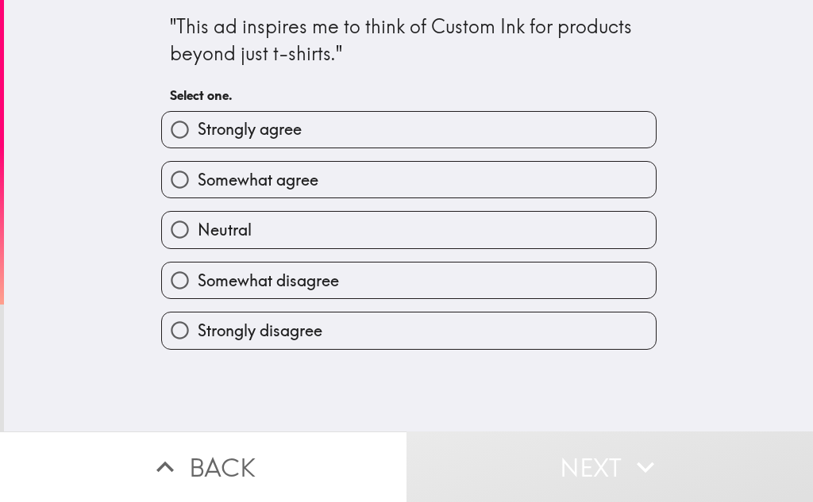
click at [310, 179] on label "Somewhat agree" at bounding box center [409, 180] width 494 height 36
click at [198, 179] on input "Somewhat agree" at bounding box center [180, 180] width 36 height 36
radio input "true"
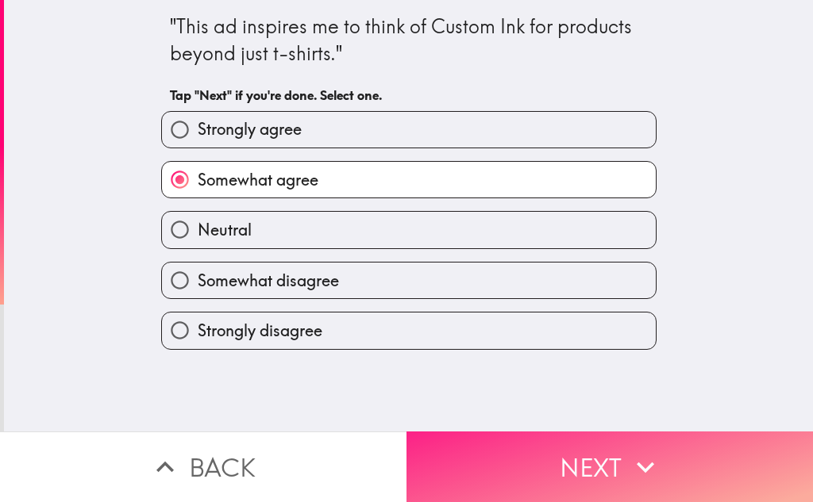
click at [535, 441] on button "Next" at bounding box center [609, 467] width 406 height 71
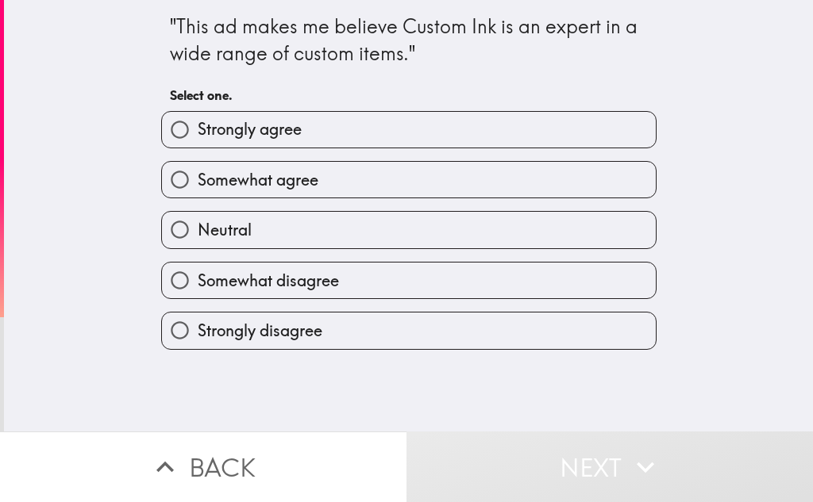
click at [271, 183] on span "Somewhat agree" at bounding box center [258, 180] width 121 height 22
click at [198, 183] on input "Somewhat agree" at bounding box center [180, 180] width 36 height 36
radio input "true"
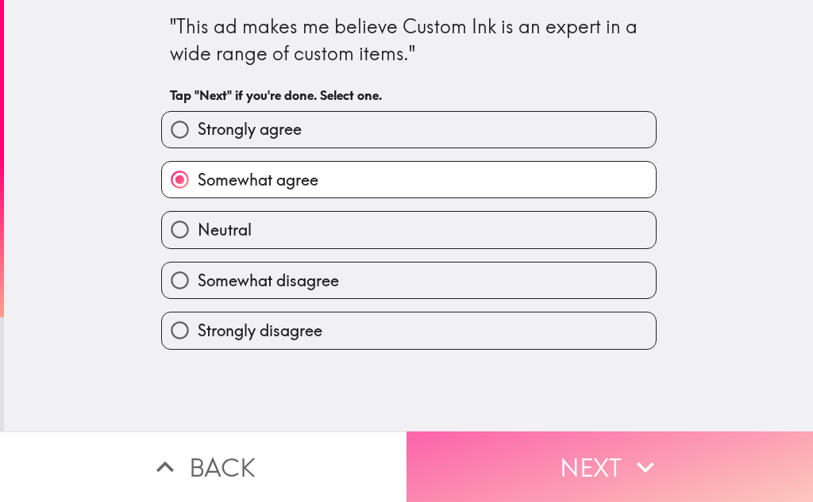
click at [475, 445] on button "Next" at bounding box center [609, 467] width 406 height 71
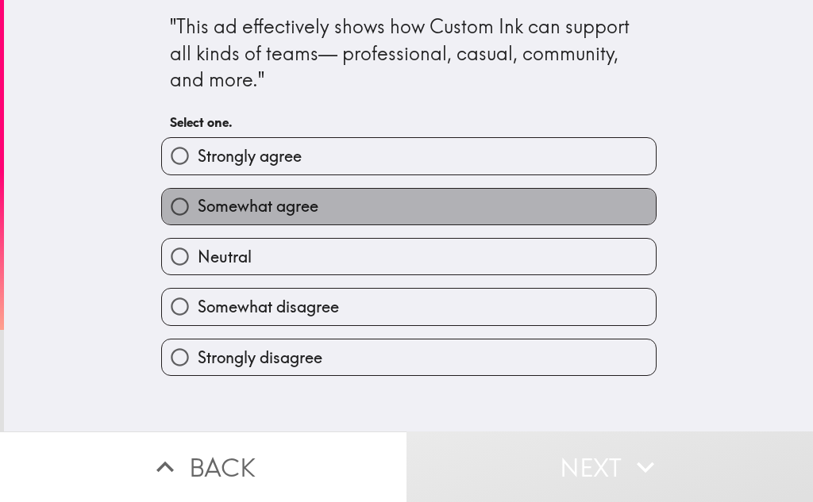
click at [306, 212] on span "Somewhat agree" at bounding box center [258, 206] width 121 height 22
click at [198, 212] on input "Somewhat agree" at bounding box center [180, 207] width 36 height 36
radio input "true"
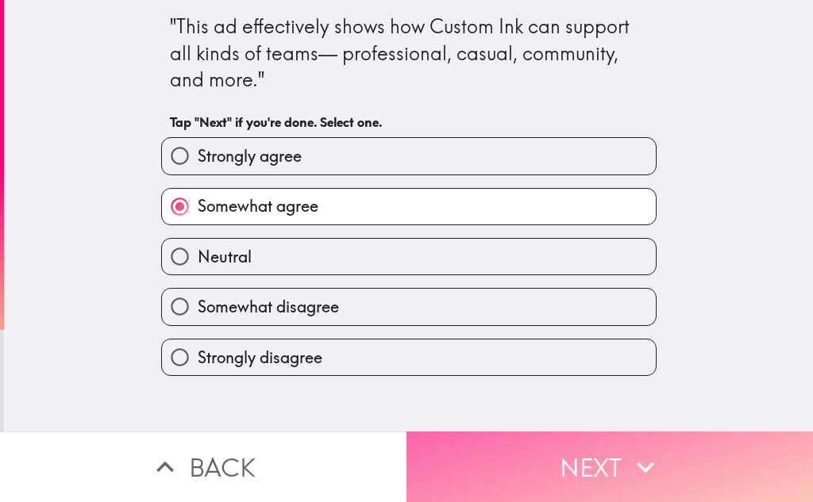
click at [552, 440] on button "Next" at bounding box center [609, 467] width 406 height 71
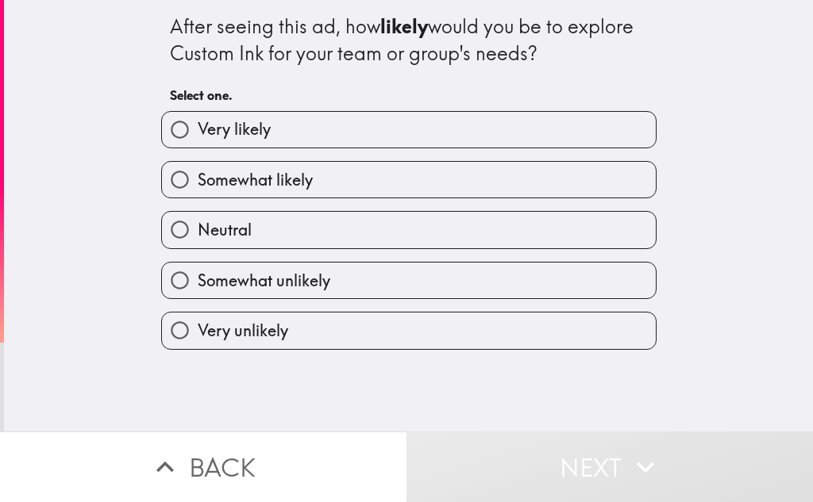
click at [278, 185] on span "Somewhat likely" at bounding box center [255, 180] width 115 height 22
click at [198, 185] on input "Somewhat likely" at bounding box center [180, 180] width 36 height 36
radio input "true"
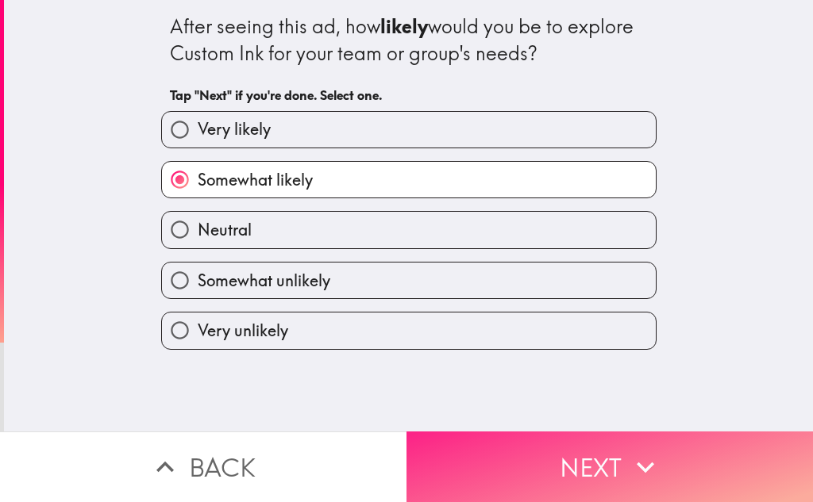
click at [509, 432] on button "Next" at bounding box center [609, 467] width 406 height 71
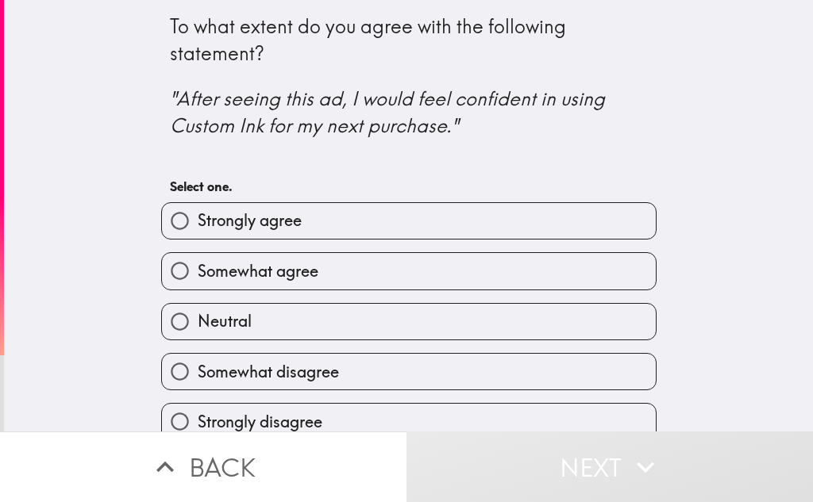
click at [300, 266] on span "Somewhat agree" at bounding box center [258, 271] width 121 height 22
click at [198, 266] on input "Somewhat agree" at bounding box center [180, 271] width 36 height 36
radio input "true"
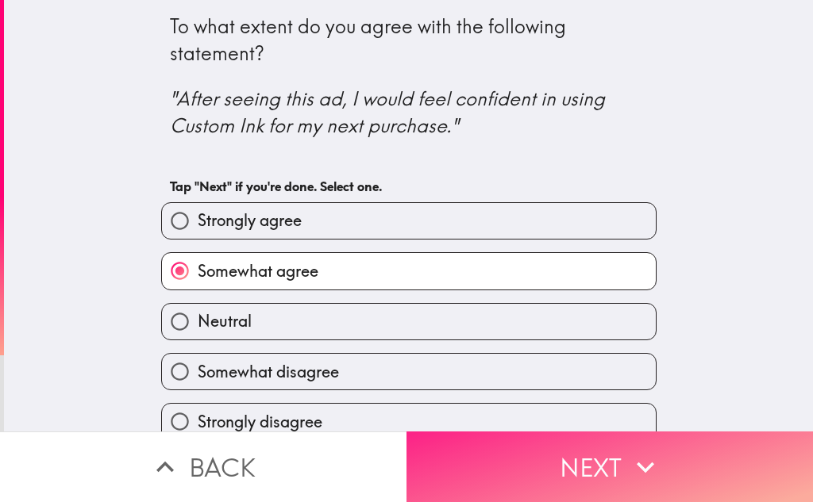
click at [576, 446] on button "Next" at bounding box center [609, 467] width 406 height 71
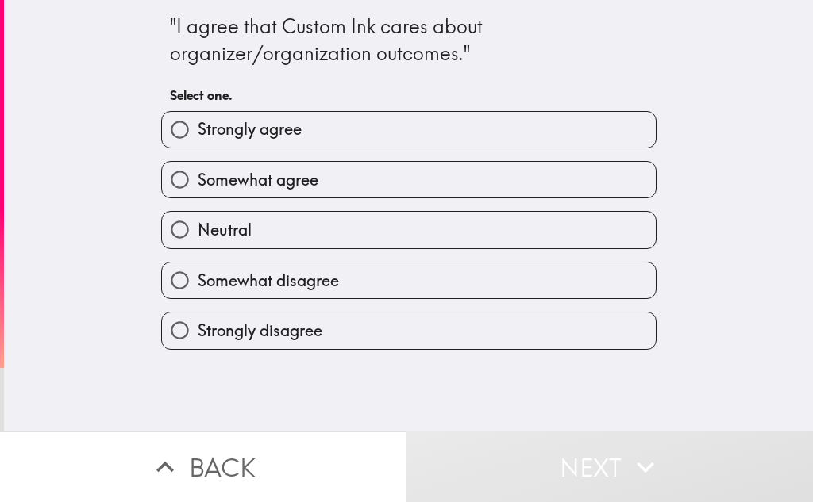
click at [298, 139] on label "Strongly agree" at bounding box center [409, 130] width 494 height 36
click at [198, 139] on input "Strongly agree" at bounding box center [180, 130] width 36 height 36
radio input "true"
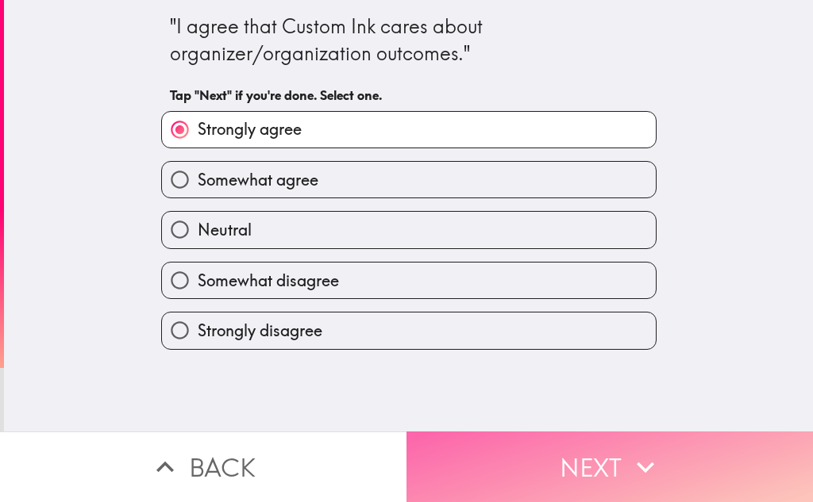
click at [461, 448] on button "Next" at bounding box center [609, 467] width 406 height 71
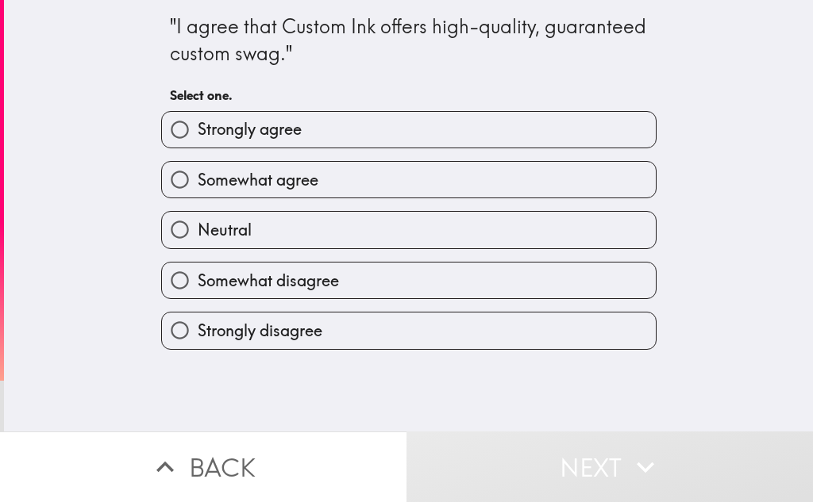
click at [261, 183] on span "Somewhat agree" at bounding box center [258, 180] width 121 height 22
click at [198, 183] on input "Somewhat agree" at bounding box center [180, 180] width 36 height 36
radio input "true"
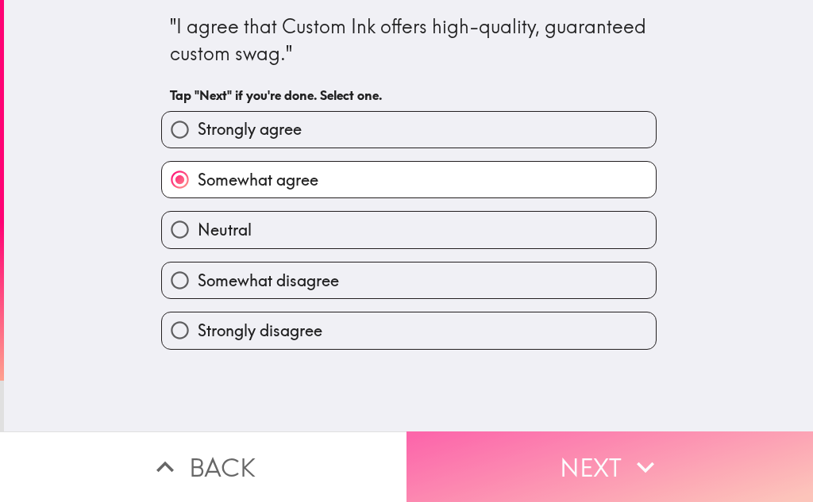
click at [505, 439] on button "Next" at bounding box center [609, 467] width 406 height 71
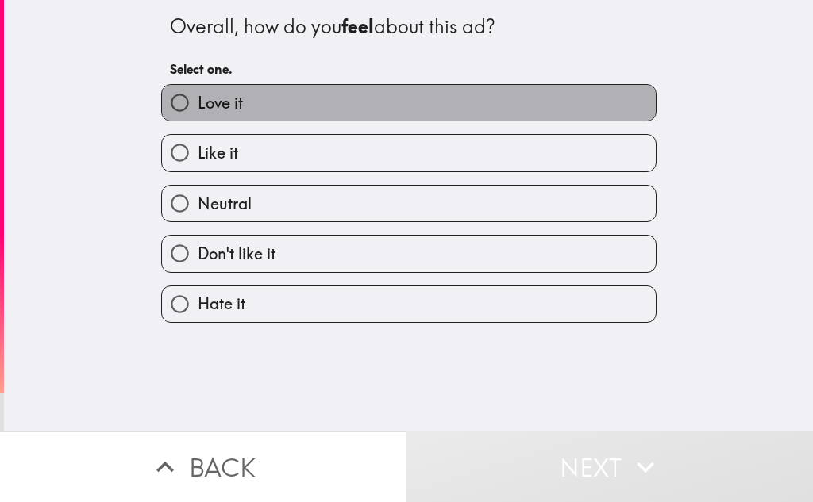
click at [265, 114] on label "Love it" at bounding box center [409, 103] width 494 height 36
click at [198, 114] on input "Love it" at bounding box center [180, 103] width 36 height 36
radio input "true"
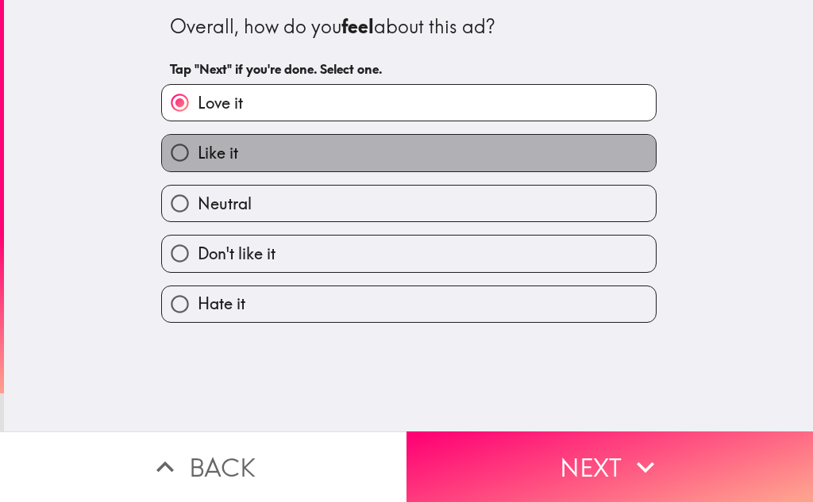
click at [286, 148] on label "Like it" at bounding box center [409, 153] width 494 height 36
click at [198, 148] on input "Like it" at bounding box center [180, 153] width 36 height 36
radio input "true"
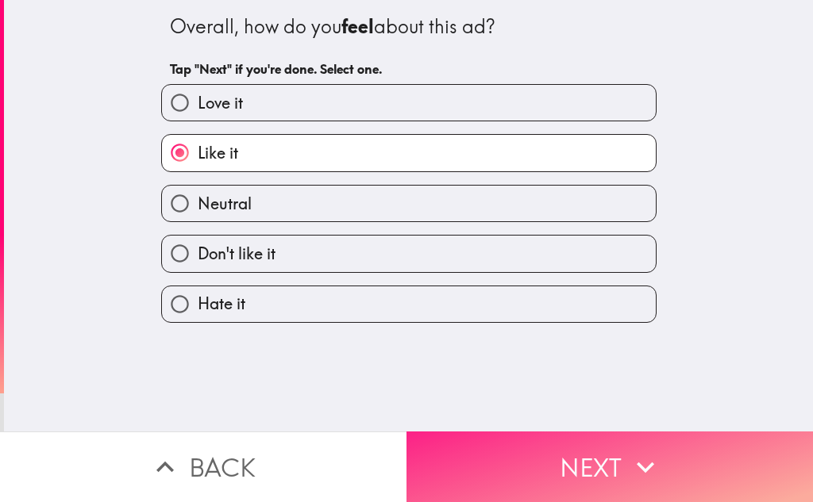
click at [505, 452] on button "Next" at bounding box center [609, 467] width 406 height 71
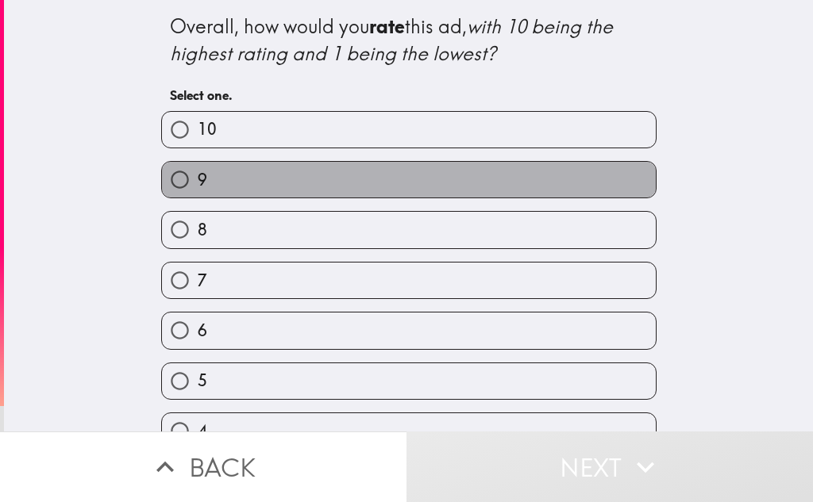
click at [208, 177] on label "9" at bounding box center [409, 180] width 494 height 36
click at [198, 177] on input "9" at bounding box center [180, 180] width 36 height 36
radio input "true"
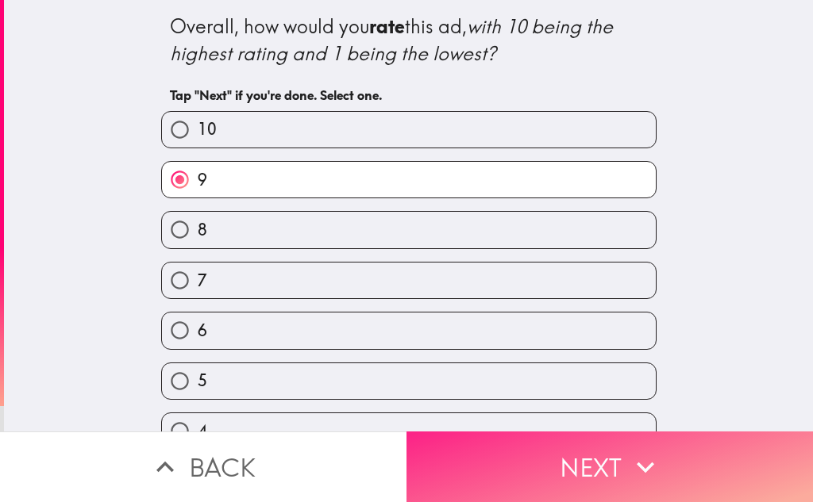
click at [492, 432] on button "Next" at bounding box center [609, 467] width 406 height 71
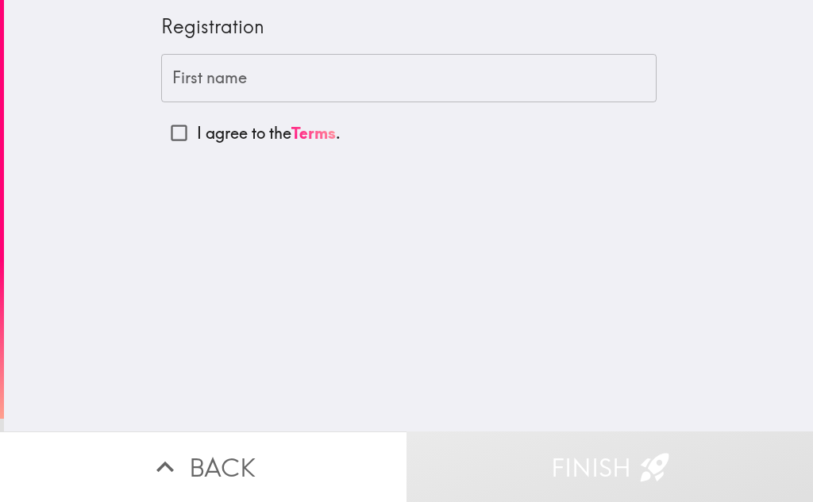
click at [231, 81] on input "First name" at bounding box center [408, 78] width 495 height 49
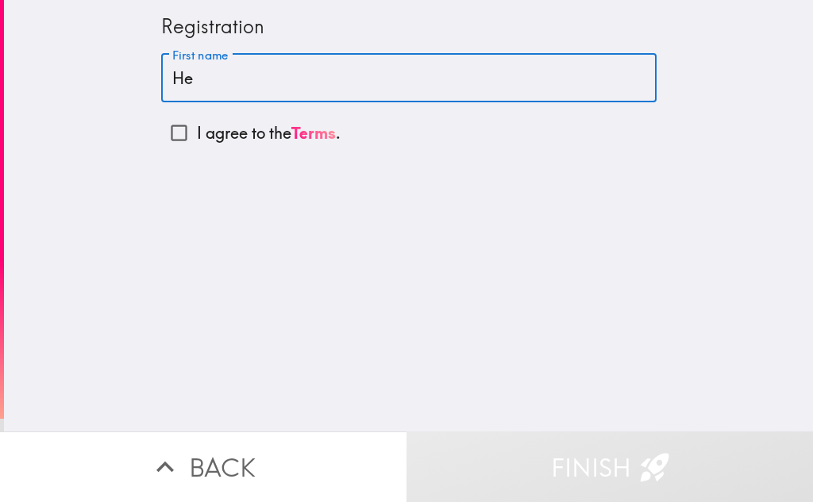
type input "H"
type input "[PERSON_NAME]"
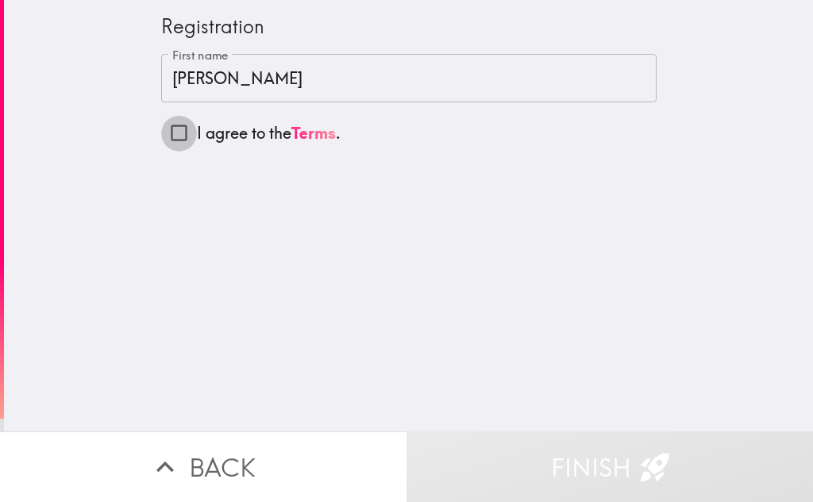
click at [163, 136] on input "I agree to the Terms ." at bounding box center [179, 133] width 36 height 36
checkbox input "true"
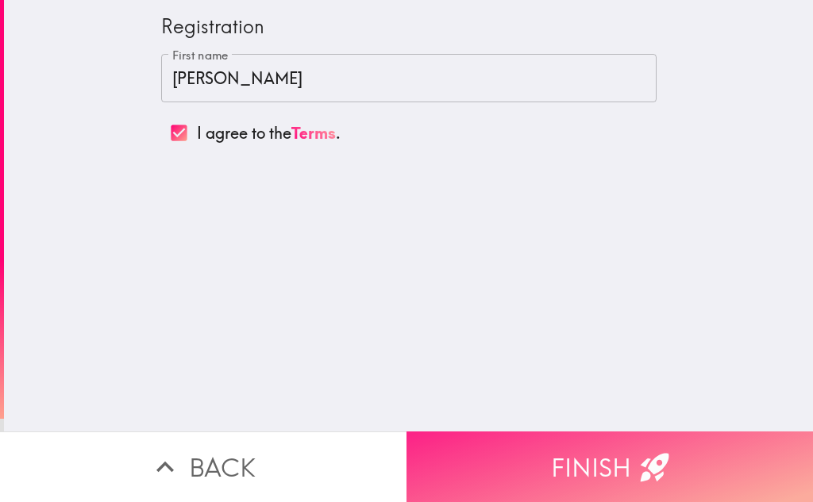
click at [554, 458] on button "Finish" at bounding box center [609, 467] width 406 height 71
